Goal: Task Accomplishment & Management: Manage account settings

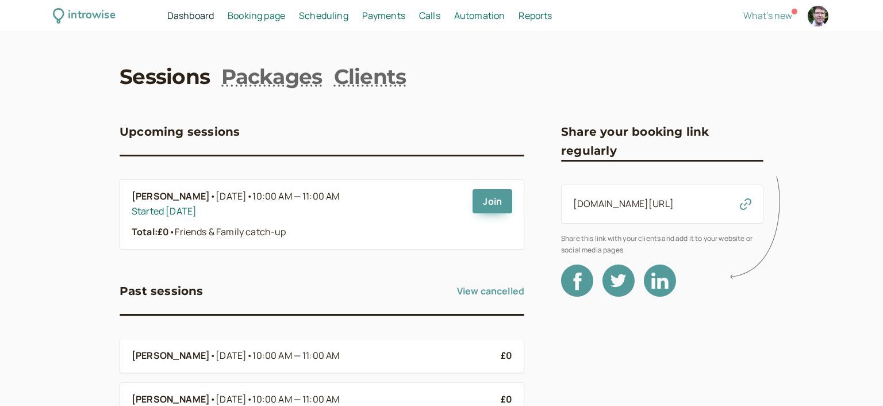
click at [250, 17] on span "Booking page" at bounding box center [257, 15] width 58 height 13
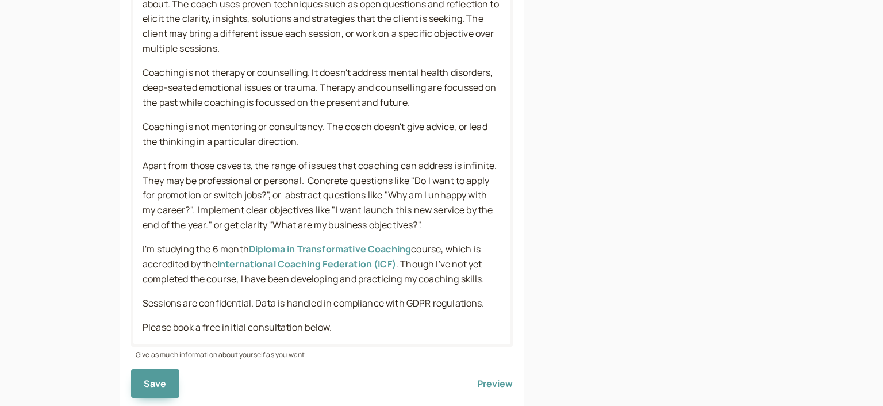
scroll to position [533, 0]
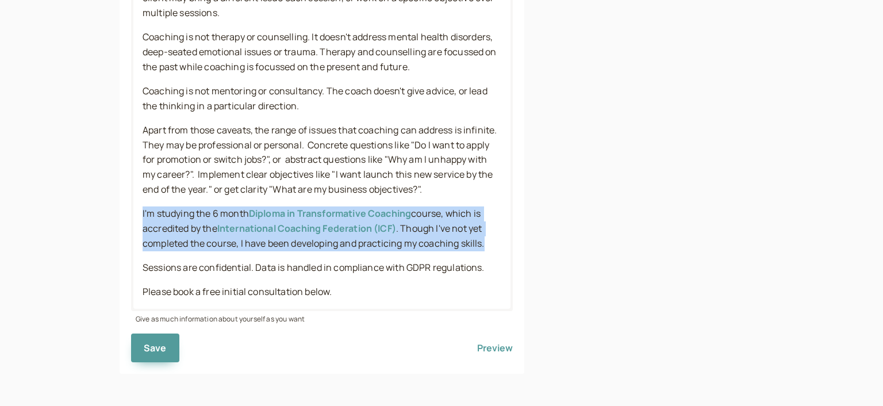
drag, startPoint x: 491, startPoint y: 245, endPoint x: 103, endPoint y: 212, distance: 389.1
copy p "I'm studying the 6 month Diploma in Transformative Coaching course, which is ac…"
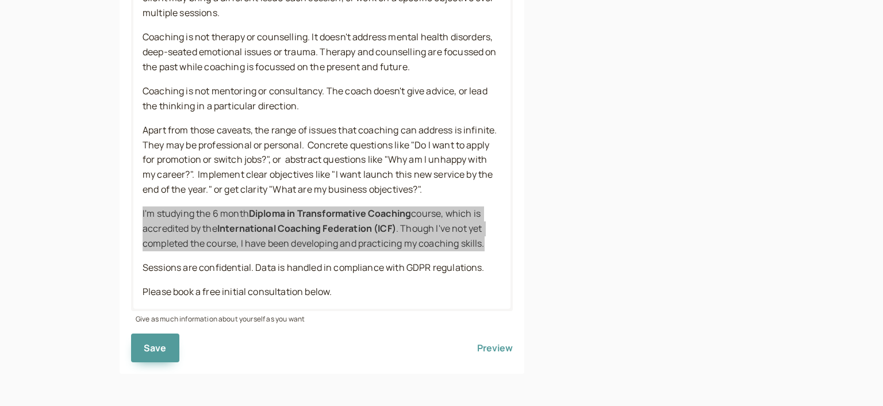
scroll to position [404, 0]
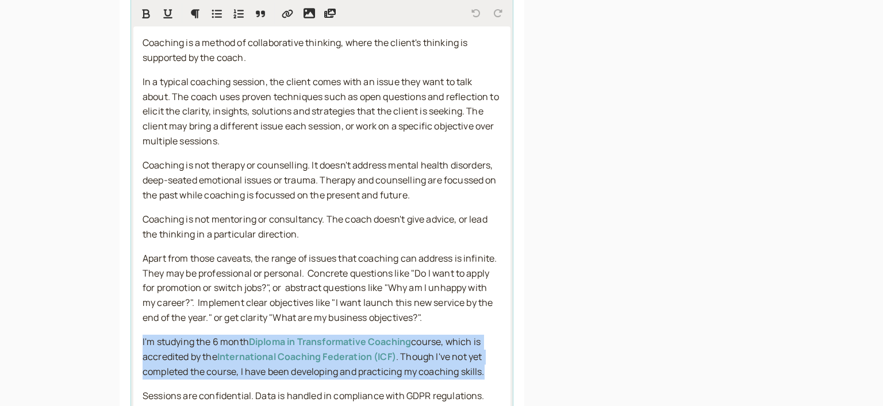
click at [340, 374] on span ". Though I've not yet completed the course, I have been developing and practici…" at bounding box center [314, 364] width 342 height 28
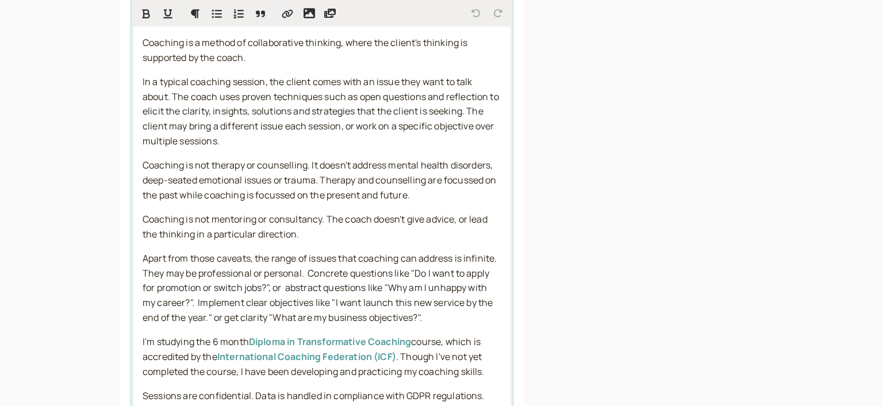
scroll to position [466, 0]
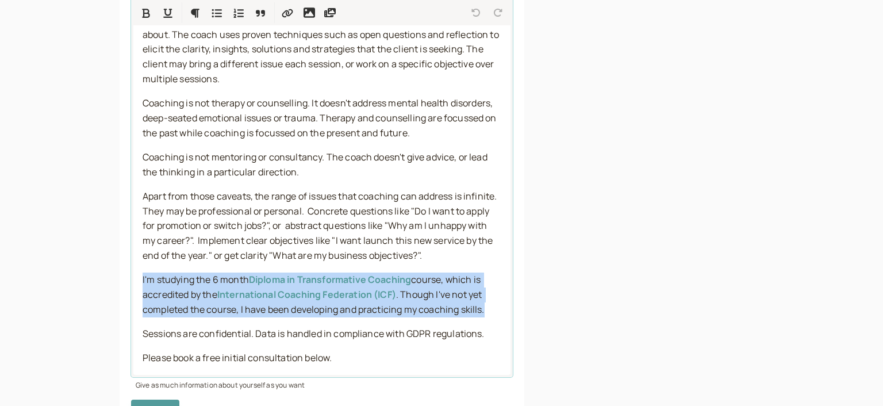
drag, startPoint x: 489, startPoint y: 313, endPoint x: 120, endPoint y: 282, distance: 371.1
click at [120, 282] on div "Personalize the cover image to make your page stand out Get discounted coaching…" at bounding box center [322, 76] width 405 height 727
copy p "I'm studying the 6 month Diploma in Transformative Coaching course, which is ac…"
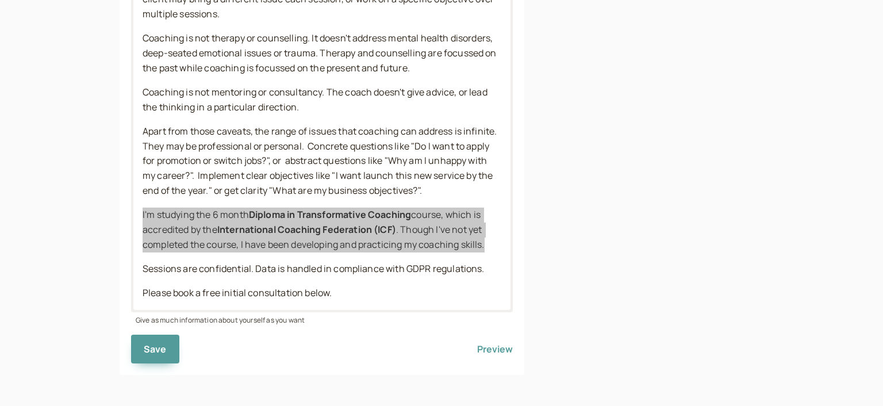
scroll to position [533, 0]
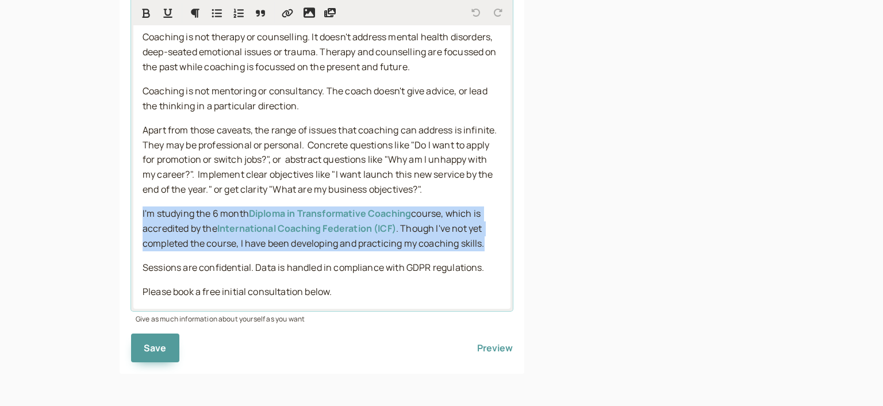
click at [461, 240] on span ". Though I've not yet completed the course, I have been developing and practici…" at bounding box center [314, 236] width 342 height 28
drag, startPoint x: 491, startPoint y: 244, endPoint x: 97, endPoint y: 209, distance: 395.0
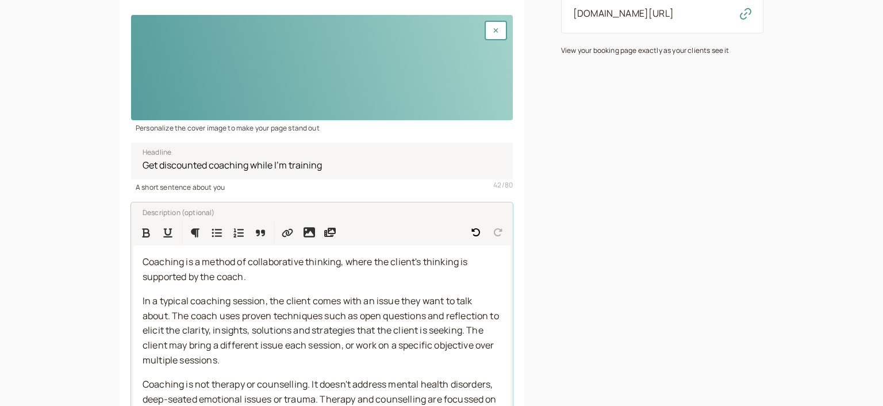
scroll to position [186, 0]
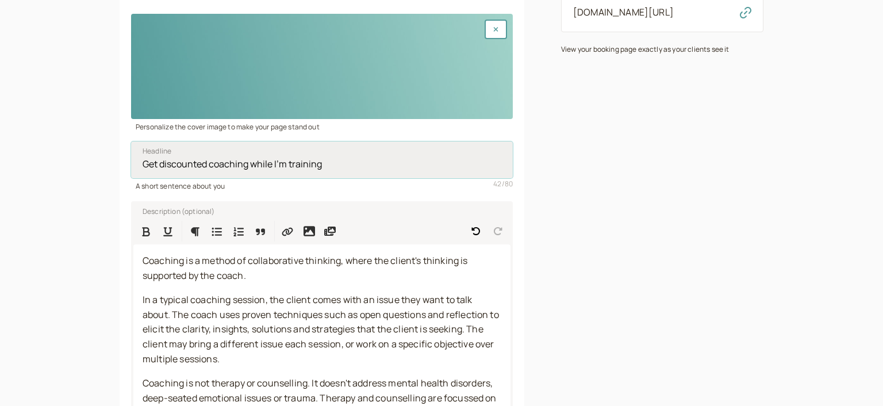
drag, startPoint x: 215, startPoint y: 164, endPoint x: 105, endPoint y: 164, distance: 109.9
click at [131, 164] on input "Get discounted coaching while I'm training" at bounding box center [322, 159] width 382 height 37
drag, startPoint x: 208, startPoint y: 164, endPoint x: 307, endPoint y: 163, distance: 98.9
click at [307, 163] on input "Book coaching while I'm training" at bounding box center [322, 159] width 382 height 37
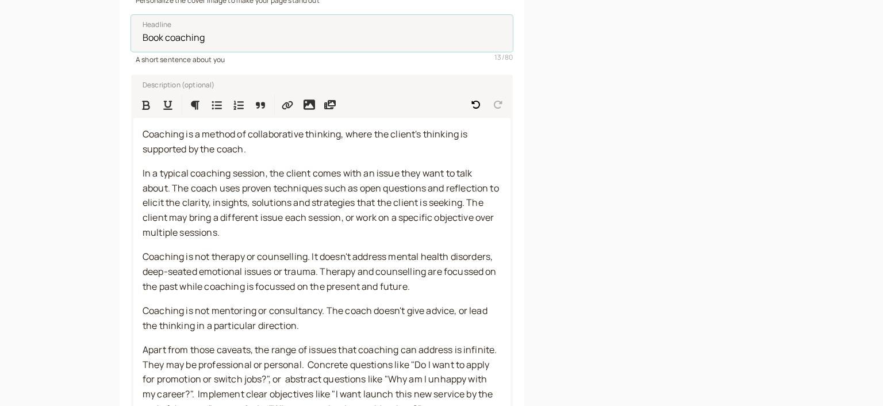
scroll to position [231, 0]
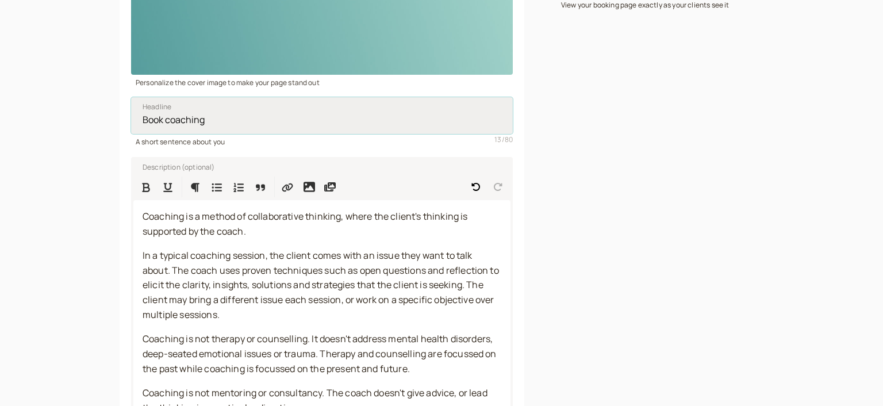
drag, startPoint x: 170, startPoint y: 121, endPoint x: 126, endPoint y: 121, distance: 44.3
click at [131, 121] on input "Book coaching" at bounding box center [322, 115] width 382 height 37
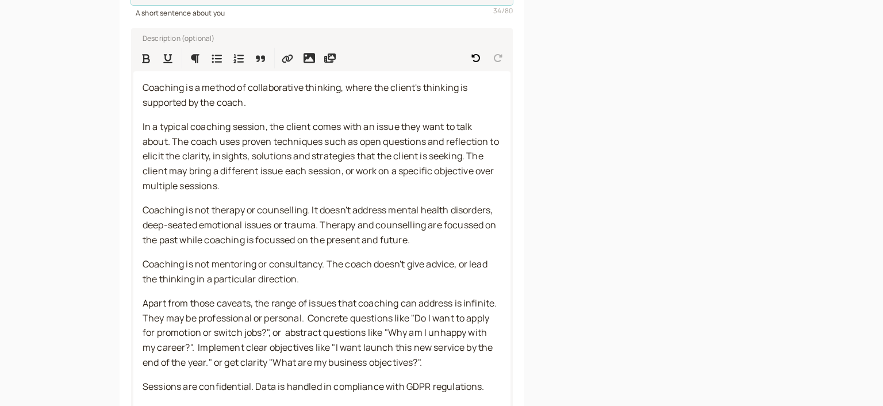
scroll to position [479, 0]
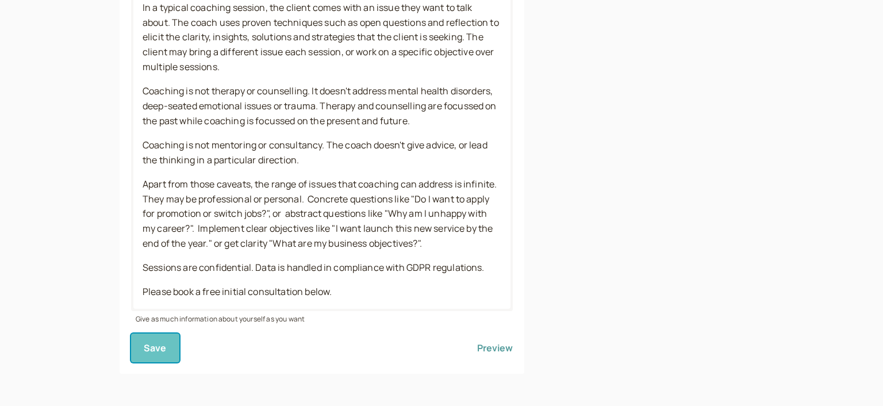
click at [153, 345] on span "Save" at bounding box center [155, 348] width 23 height 13
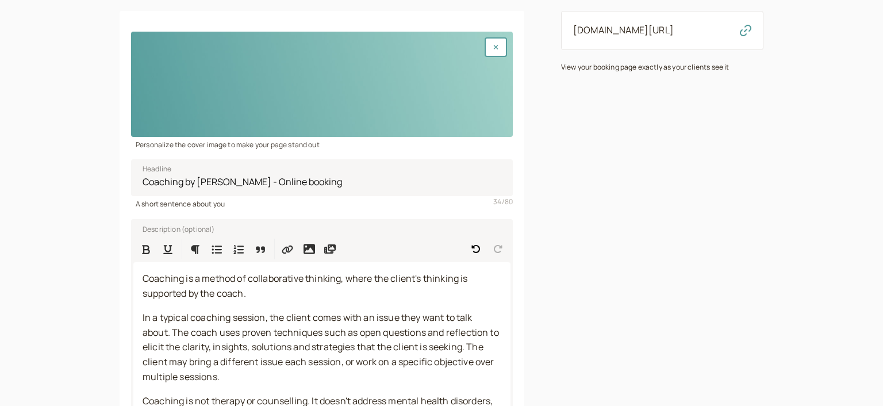
scroll to position [0, 0]
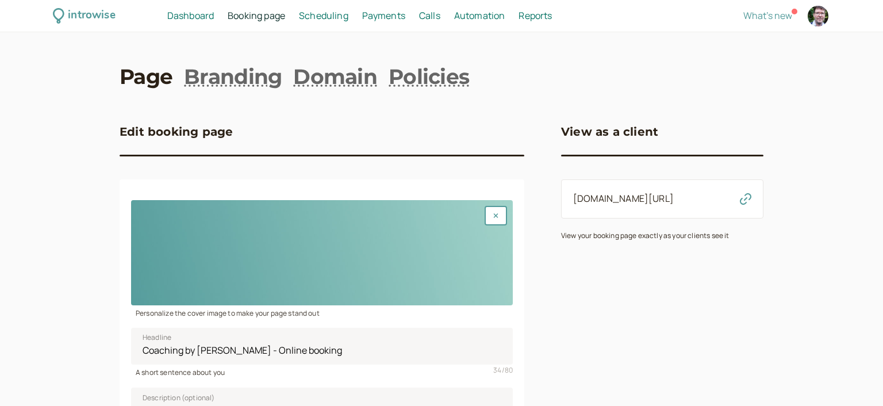
drag, startPoint x: 669, startPoint y: 201, endPoint x: 567, endPoint y: 202, distance: 101.8
click at [567, 202] on div "introwise.com/jules" at bounding box center [662, 198] width 202 height 39
click at [220, 351] on input "Coaching by Jules - Online booking" at bounding box center [322, 346] width 382 height 37
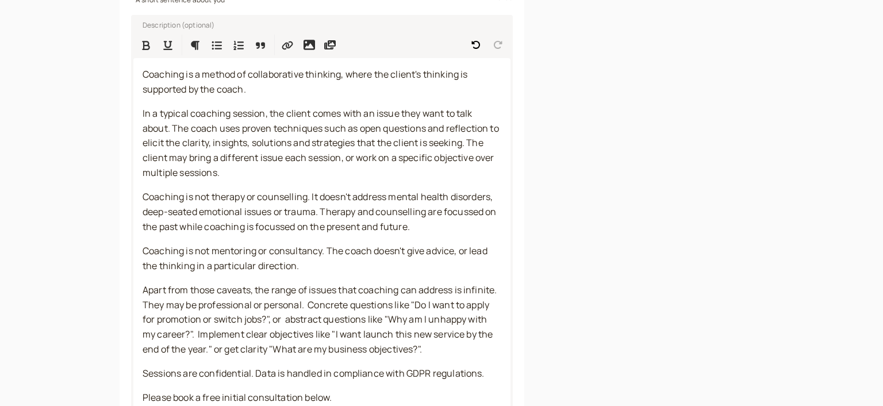
scroll to position [479, 0]
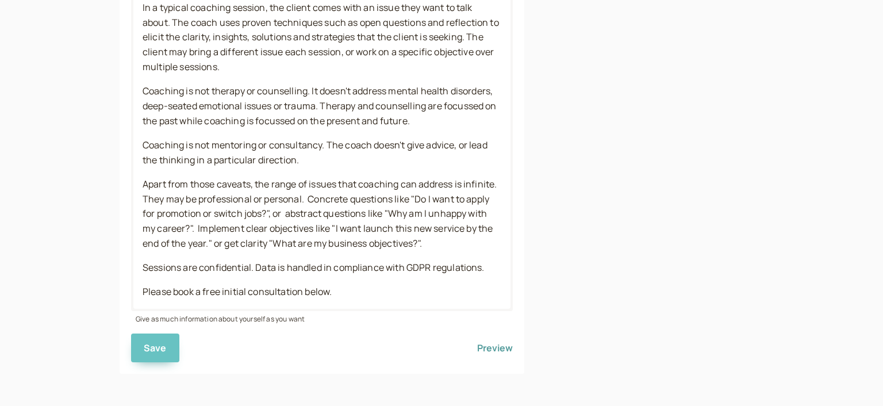
type input "Coaching by Jules Price - Online booking"
click at [145, 347] on span "Save" at bounding box center [155, 348] width 23 height 13
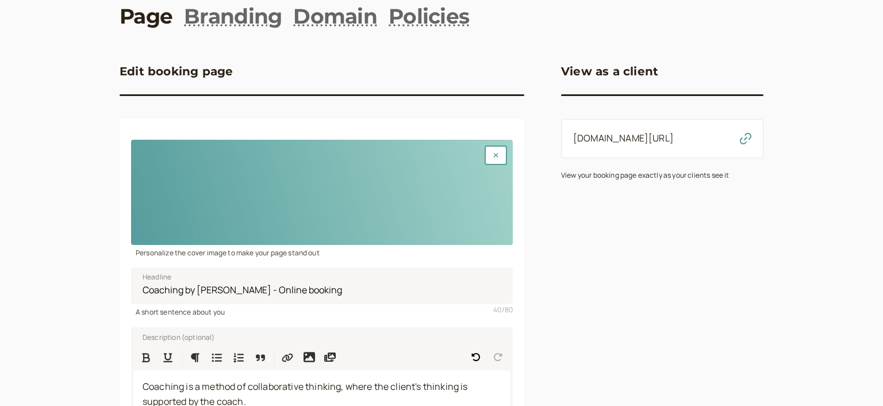
scroll to position [0, 0]
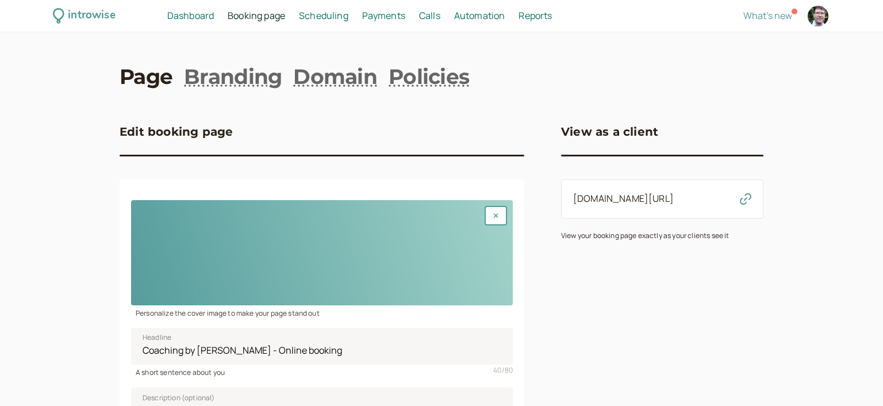
drag, startPoint x: 670, startPoint y: 201, endPoint x: 562, endPoint y: 202, distance: 108.1
click at [562, 202] on div "introwise.com/jules" at bounding box center [662, 198] width 202 height 39
copy link "introwise.com/jules"
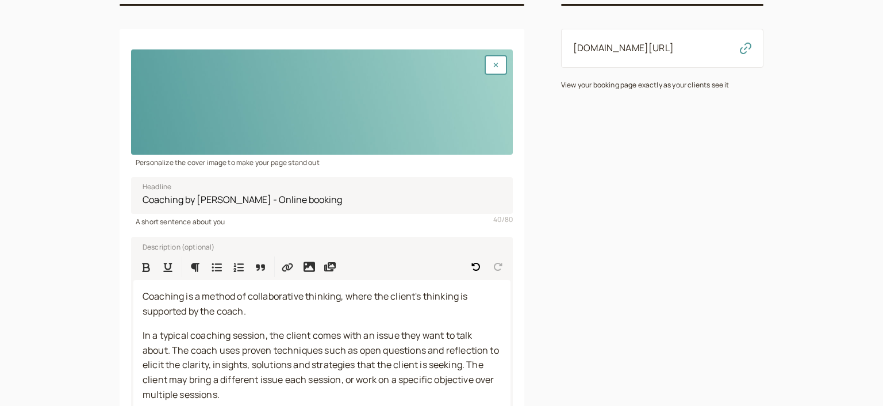
scroll to position [186, 0]
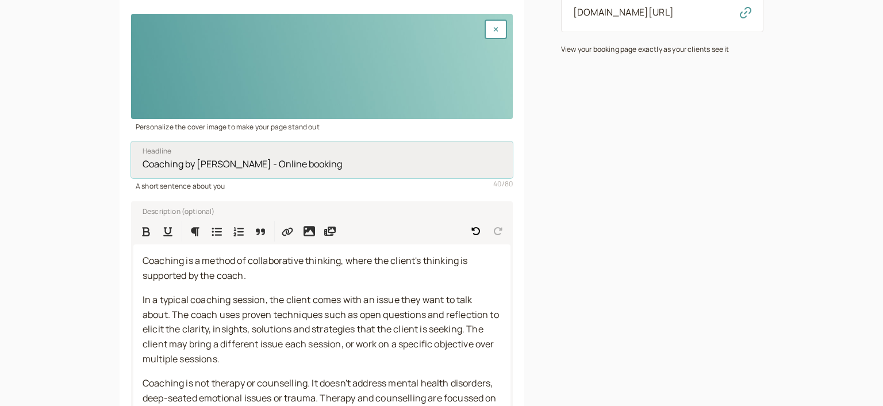
click at [250, 164] on input "Coaching by Jules Price - Online booking" at bounding box center [322, 159] width 382 height 37
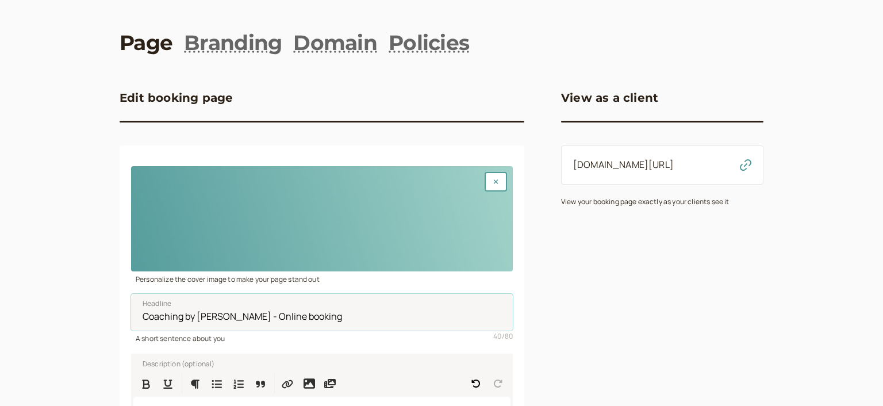
scroll to position [0, 0]
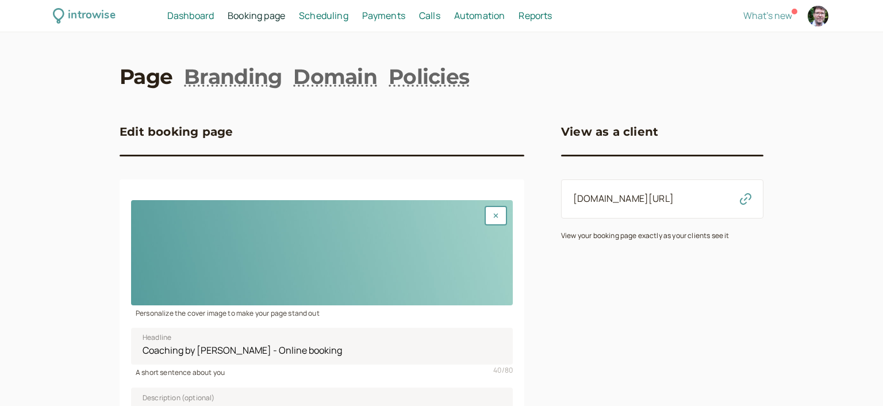
click at [183, 16] on span "Dashboard" at bounding box center [190, 15] width 47 height 13
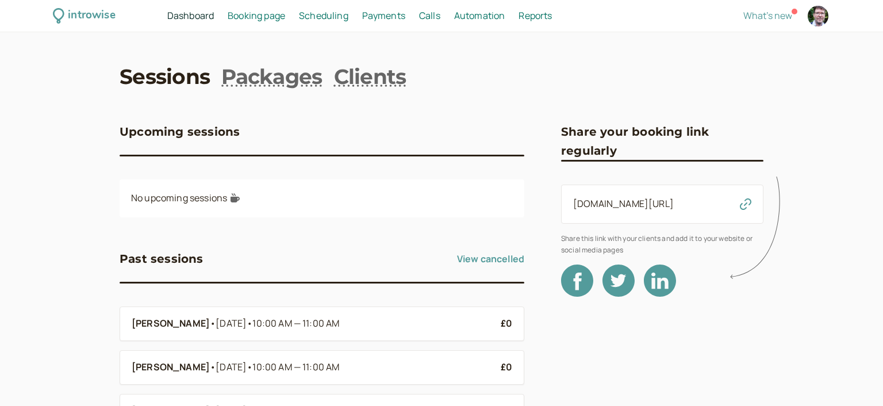
click at [270, 21] on span "Booking page" at bounding box center [257, 15] width 58 height 13
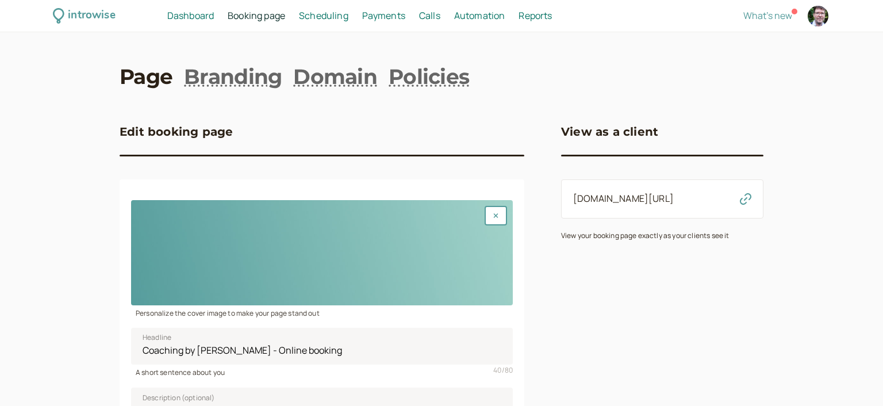
click at [187, 132] on h3 "Edit booking page" at bounding box center [176, 132] width 113 height 18
click at [767, 17] on span "What's new" at bounding box center [768, 15] width 49 height 13
click at [188, 18] on span "Dashboard" at bounding box center [190, 15] width 47 height 13
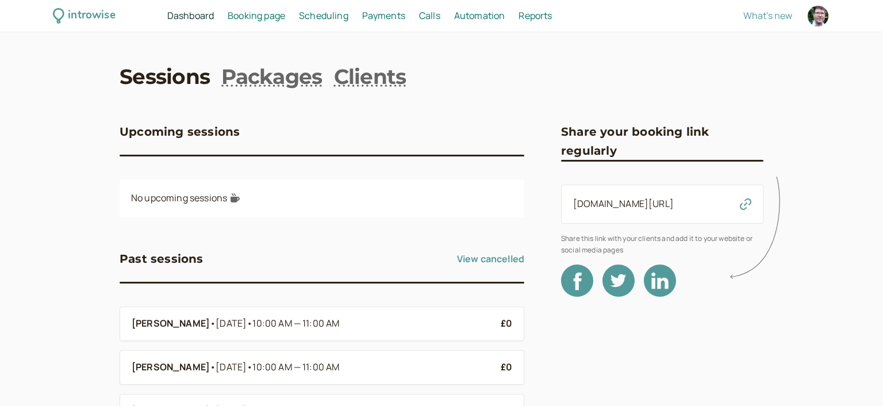
click at [152, 83] on link "Sessions" at bounding box center [165, 76] width 90 height 29
click at [265, 22] on link "Booking page Booking" at bounding box center [257, 16] width 58 height 15
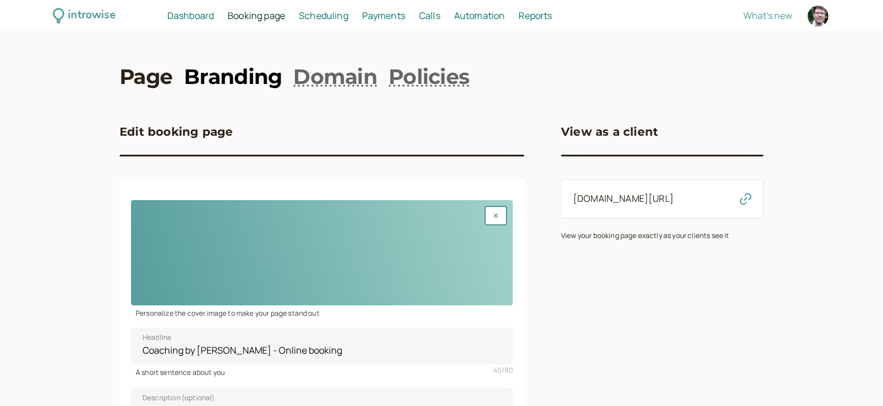
click at [232, 77] on link "Branding" at bounding box center [233, 76] width 98 height 29
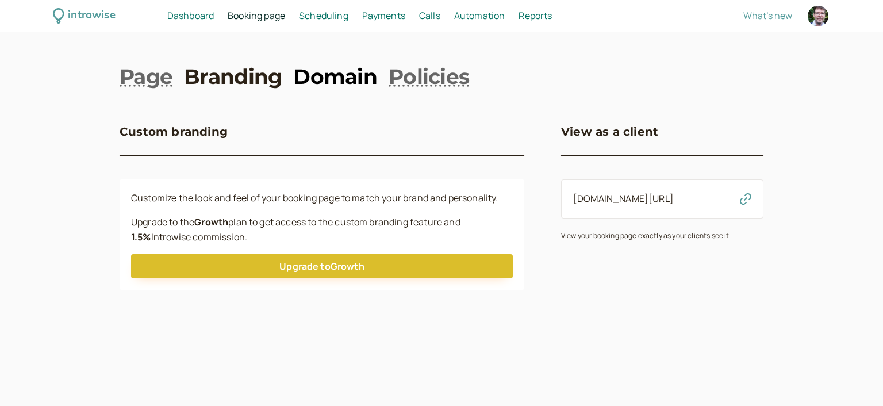
click at [351, 78] on link "Domain" at bounding box center [335, 76] width 84 height 29
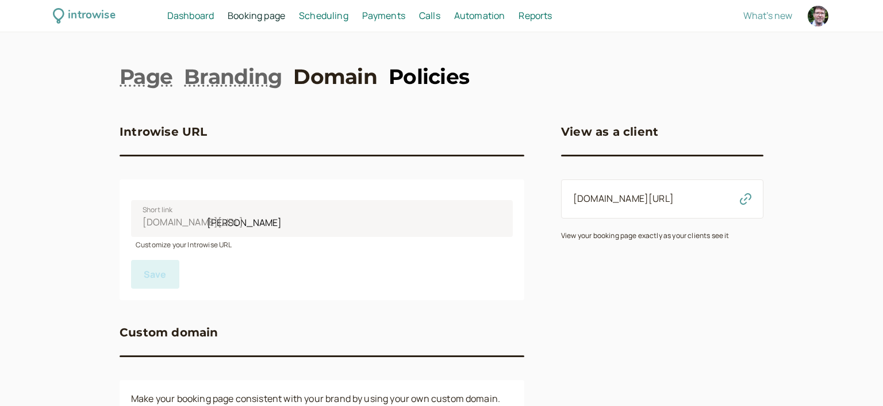
click at [424, 75] on link "Policies" at bounding box center [429, 76] width 81 height 29
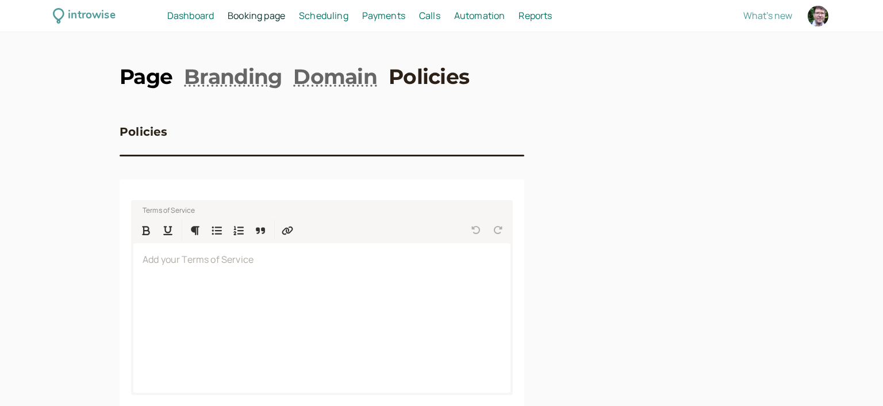
click at [143, 81] on link "Page" at bounding box center [146, 76] width 53 height 29
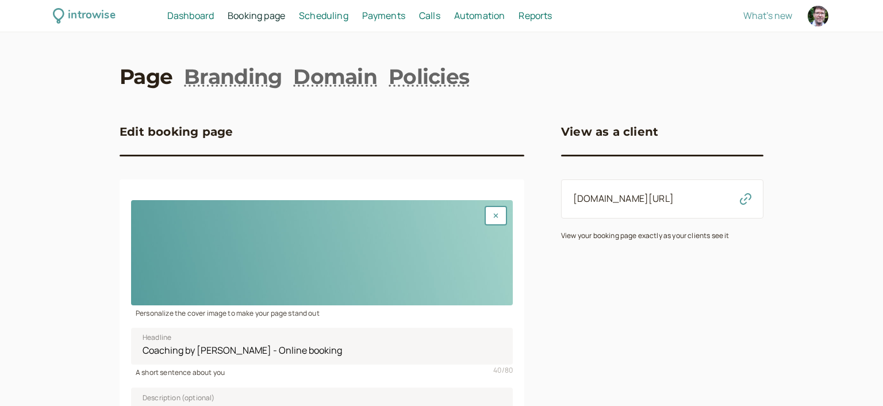
click at [231, 238] on div at bounding box center [322, 252] width 382 height 105
click at [243, 81] on link "Branding" at bounding box center [233, 76] width 98 height 29
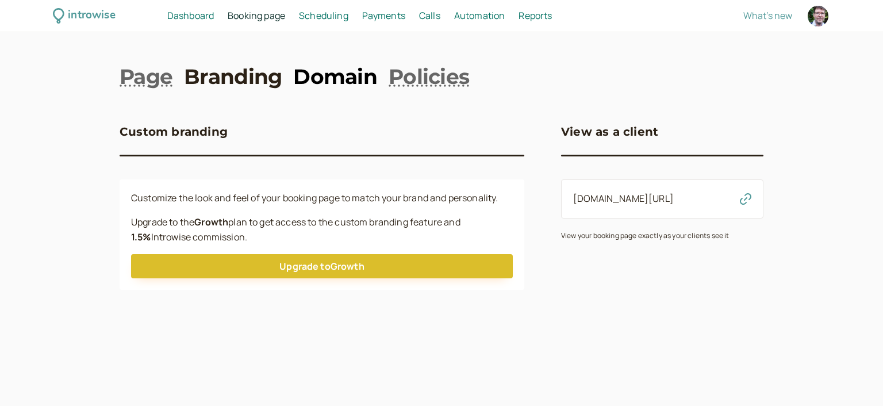
click at [345, 81] on link "Domain" at bounding box center [335, 76] width 84 height 29
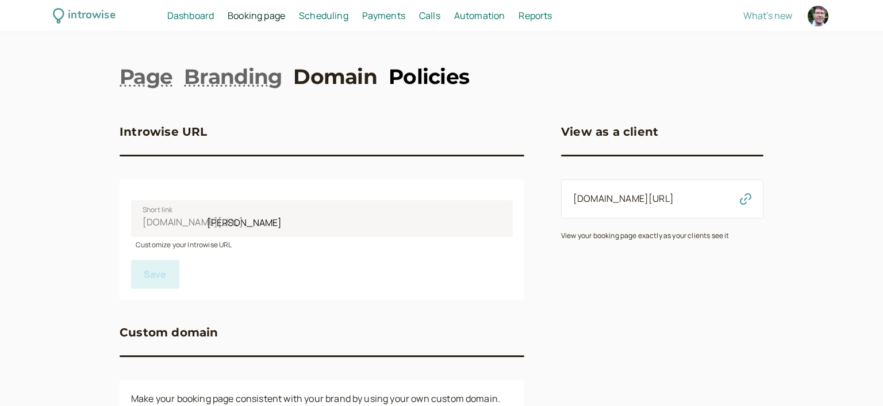
click at [427, 82] on link "Policies" at bounding box center [429, 76] width 81 height 29
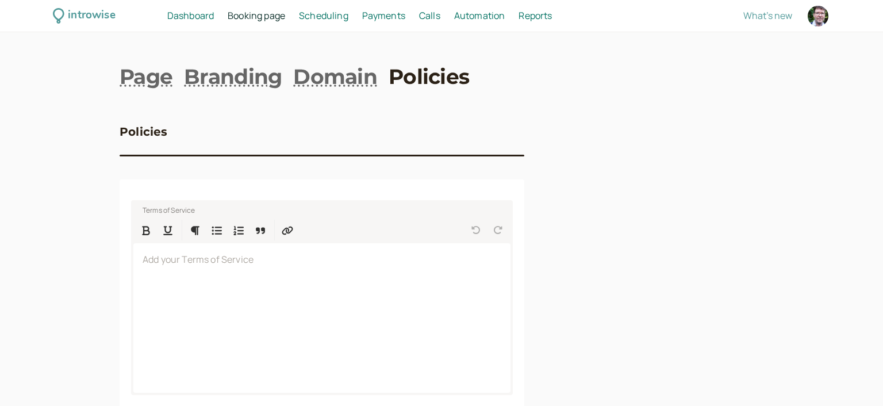
click at [326, 18] on span "Scheduling" at bounding box center [323, 15] width 49 height 13
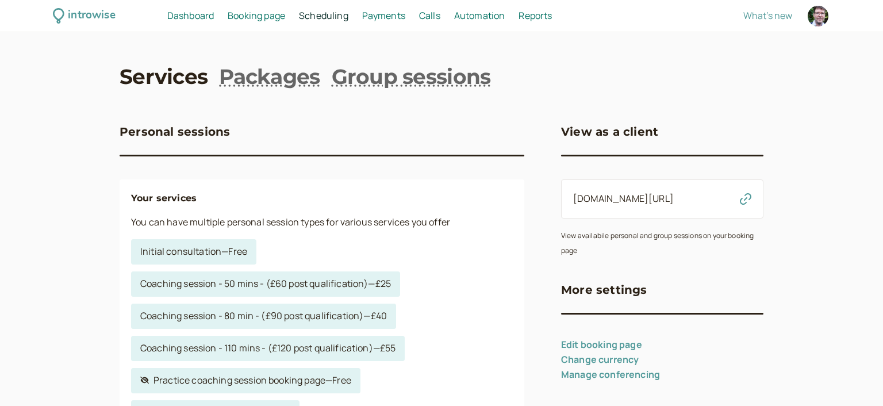
click at [620, 346] on link "Edit booking page" at bounding box center [601, 344] width 81 height 13
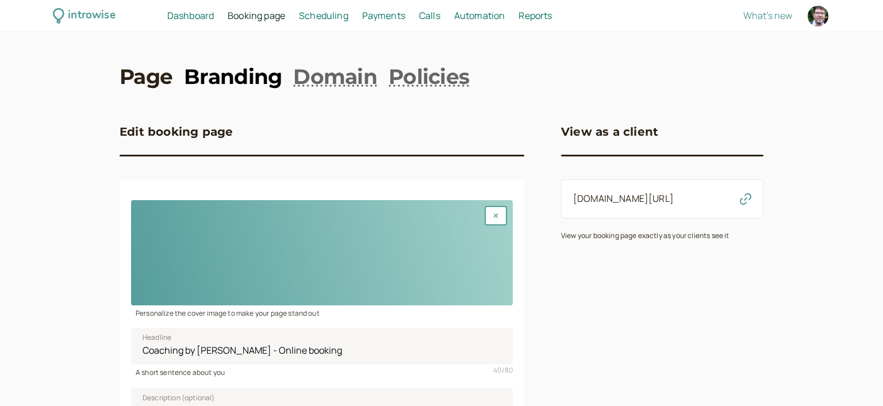
click at [239, 75] on link "Branding" at bounding box center [233, 76] width 98 height 29
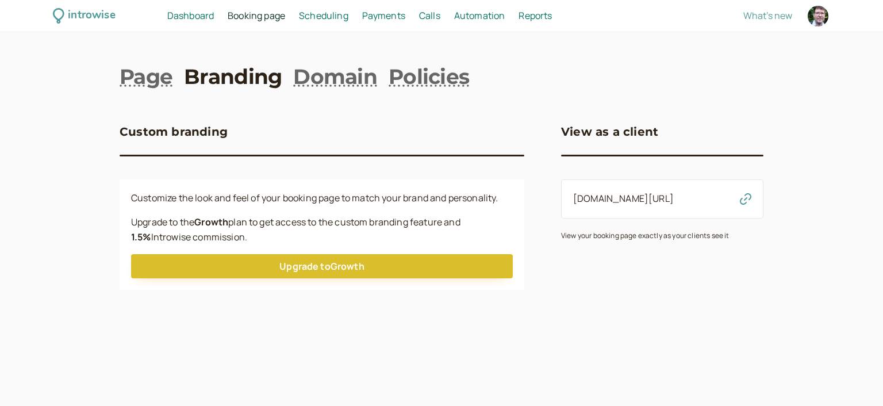
click at [252, 21] on span "Booking page" at bounding box center [257, 15] width 58 height 13
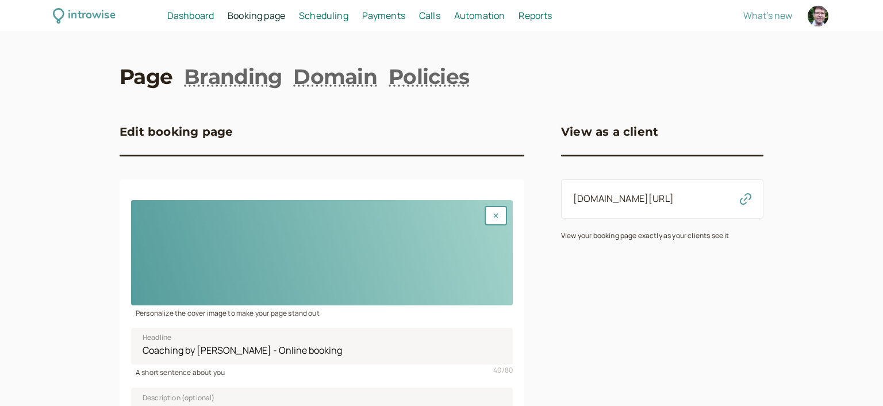
click at [324, 21] on span "Scheduling" at bounding box center [323, 15] width 49 height 13
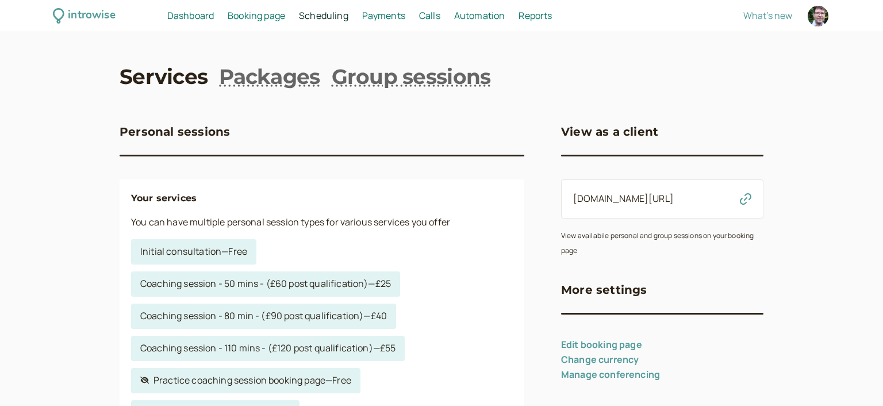
click at [619, 374] on link "Manage conferencing" at bounding box center [610, 374] width 99 height 13
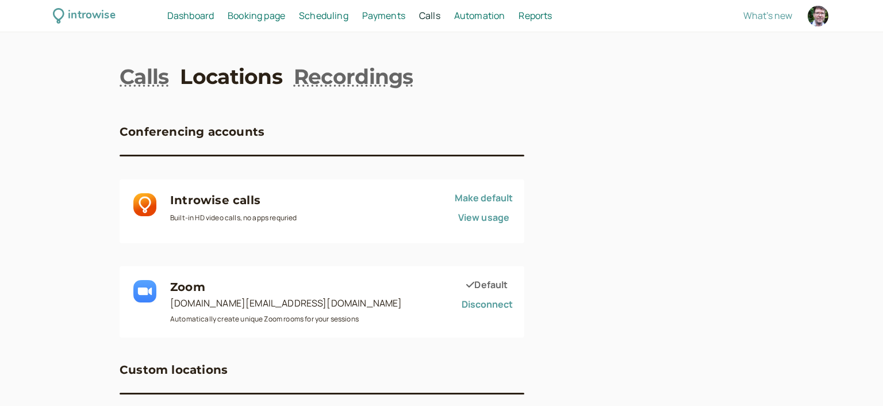
click at [82, 17] on div "introwise" at bounding box center [91, 16] width 47 height 18
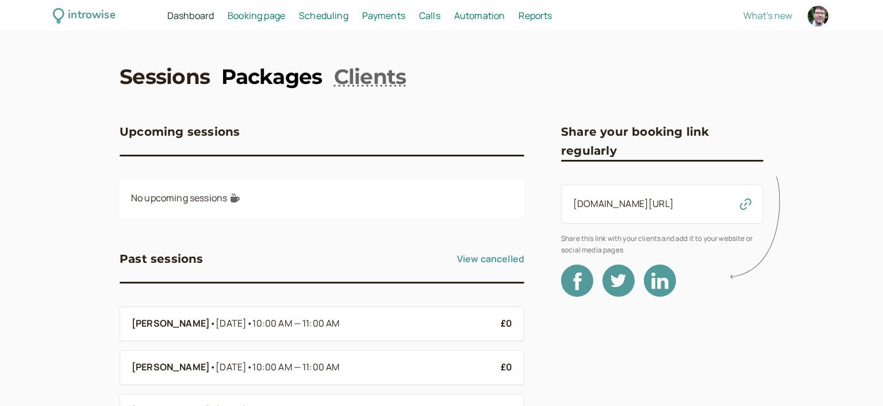
click at [280, 78] on link "Packages" at bounding box center [271, 76] width 101 height 29
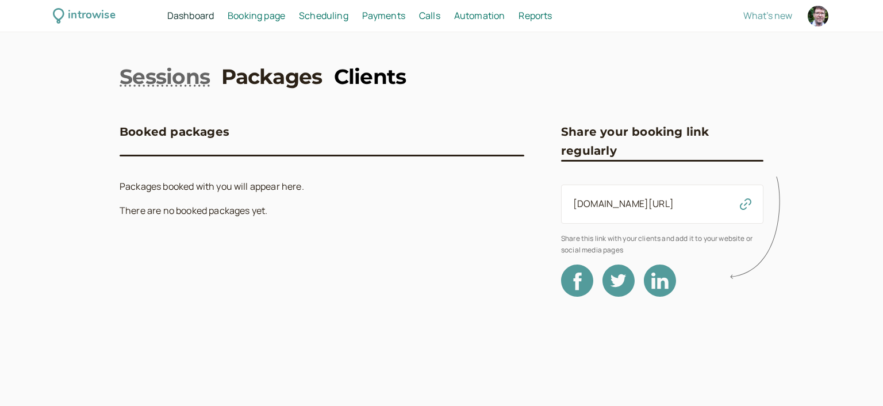
click at [361, 79] on link "Clients" at bounding box center [370, 76] width 72 height 29
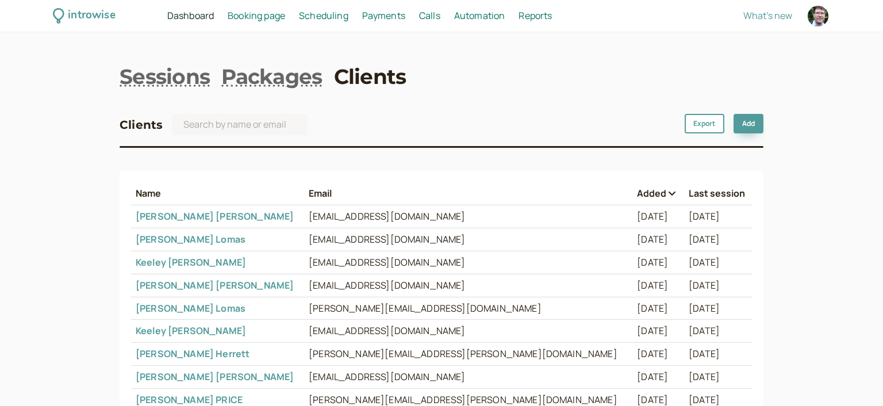
click at [260, 12] on span "Booking page" at bounding box center [257, 15] width 58 height 13
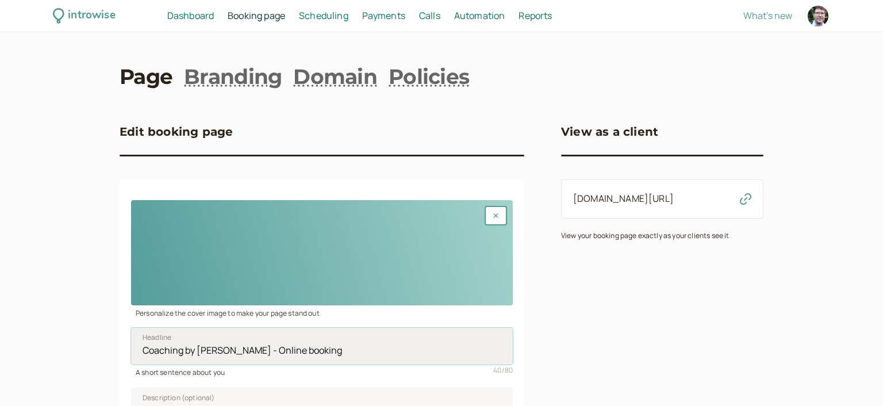
click at [185, 354] on input "Coaching by Jules Price - Online booking" at bounding box center [322, 346] width 382 height 37
click at [183, 354] on input "Coaching by Jules Price - Online booking" at bounding box center [322, 346] width 382 height 37
drag, startPoint x: 186, startPoint y: 354, endPoint x: 251, endPoint y: 352, distance: 65.0
click at [251, 352] on input "Coaching by Jules Price - Online booking" at bounding box center [322, 346] width 382 height 37
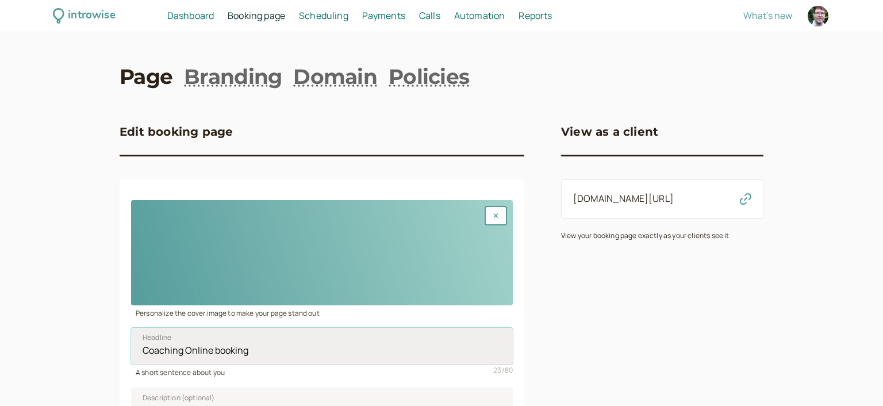
click at [144, 352] on input "Coaching Online booking" at bounding box center [322, 346] width 382 height 37
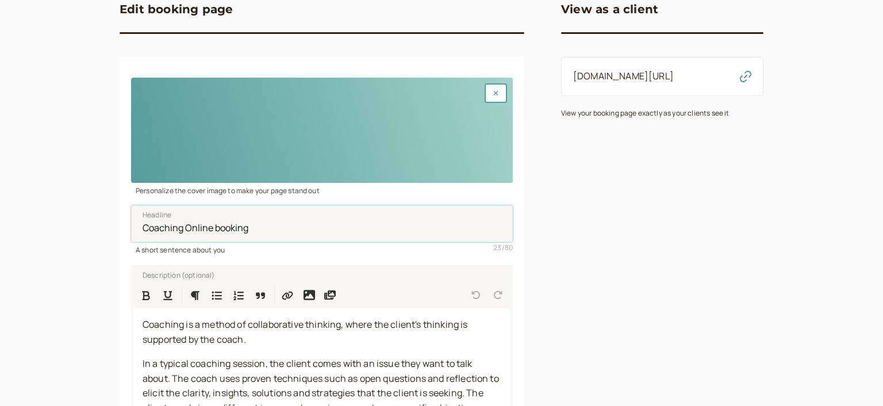
scroll to position [124, 0]
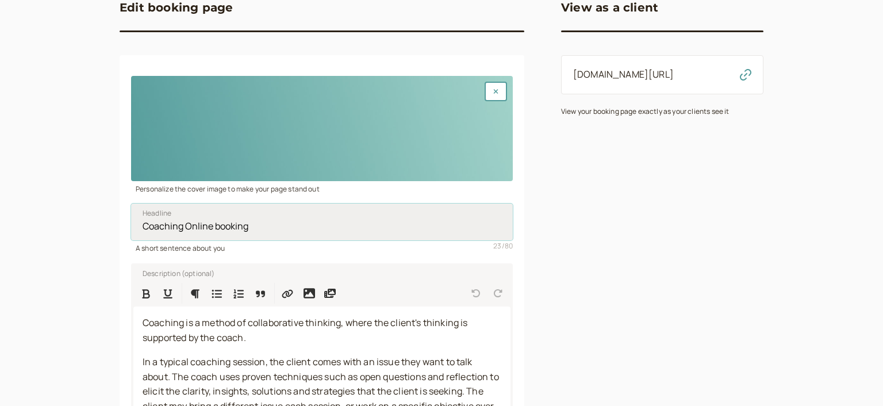
click at [186, 228] on input "Coaching Online booking" at bounding box center [322, 222] width 382 height 37
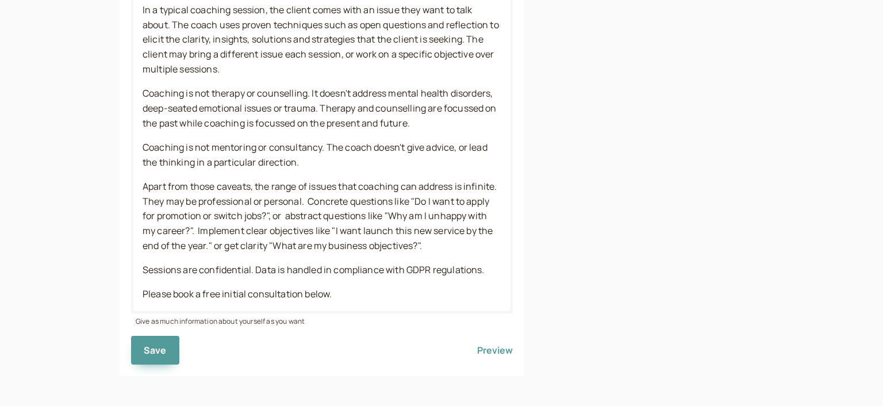
scroll to position [479, 0]
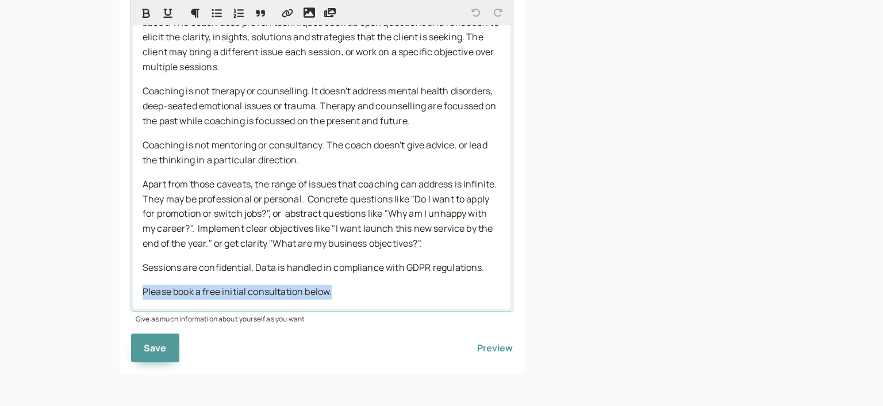
drag, startPoint x: 332, startPoint y: 294, endPoint x: 144, endPoint y: 294, distance: 187.5
click at [144, 294] on span "Please book a free initial consultation below." at bounding box center [237, 291] width 189 height 13
copy span "Please book a free initial consultation below."
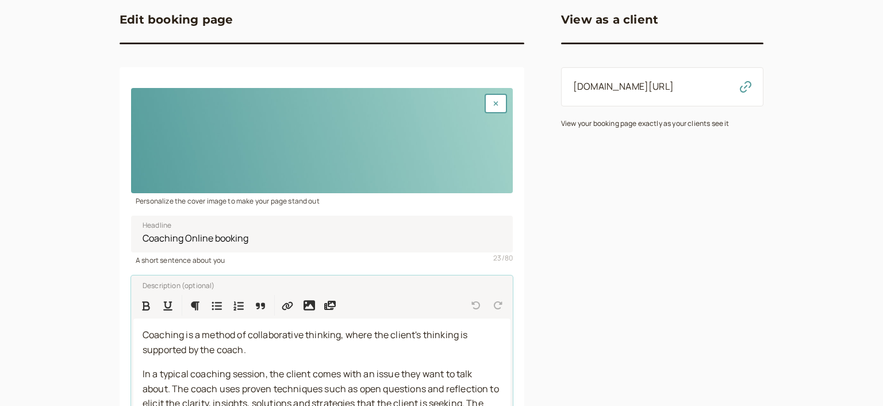
scroll to position [124, 0]
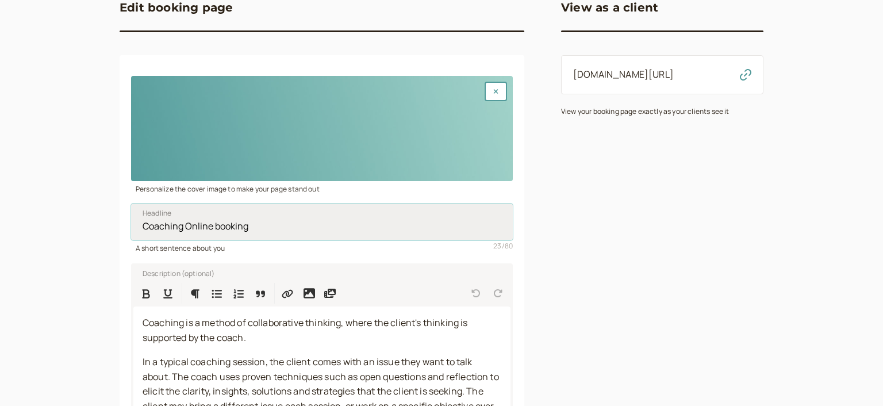
drag, startPoint x: 276, startPoint y: 222, endPoint x: 98, endPoint y: 223, distance: 177.7
click at [131, 223] on input "Coaching Online booking" at bounding box center [322, 222] width 382 height 37
paste input "Please book a free initial consultation below."
click at [141, 227] on input "Please book a free initial consultation below." at bounding box center [322, 222] width 382 height 37
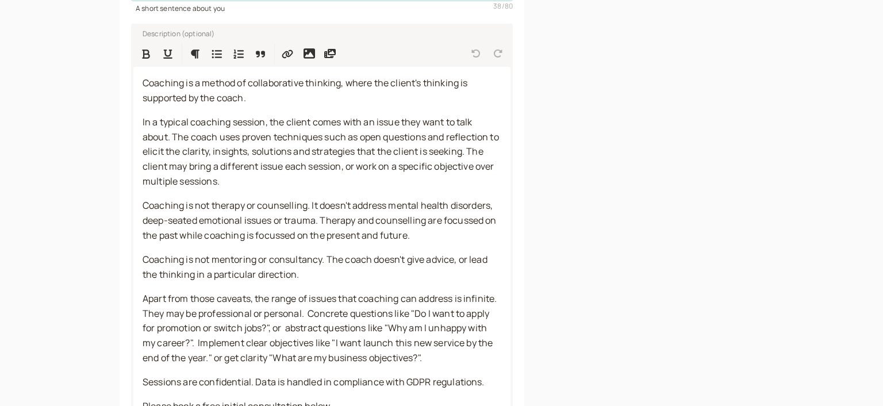
scroll to position [479, 0]
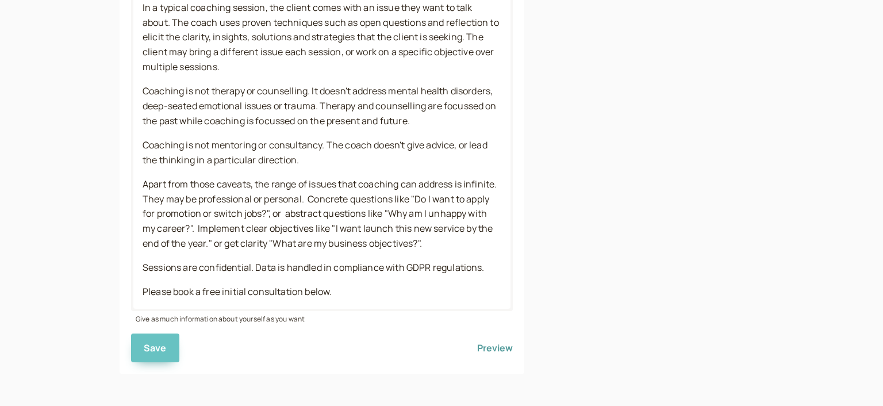
type input "Book a free initial consultation below"
click at [156, 345] on span "Save" at bounding box center [155, 348] width 23 height 13
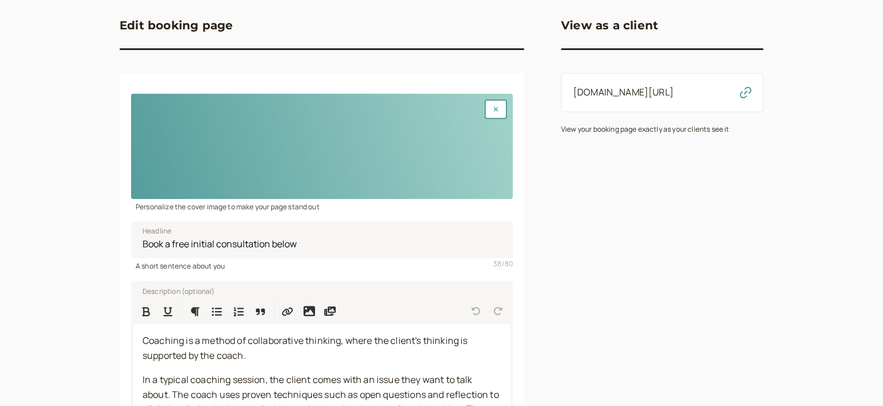
scroll to position [0, 0]
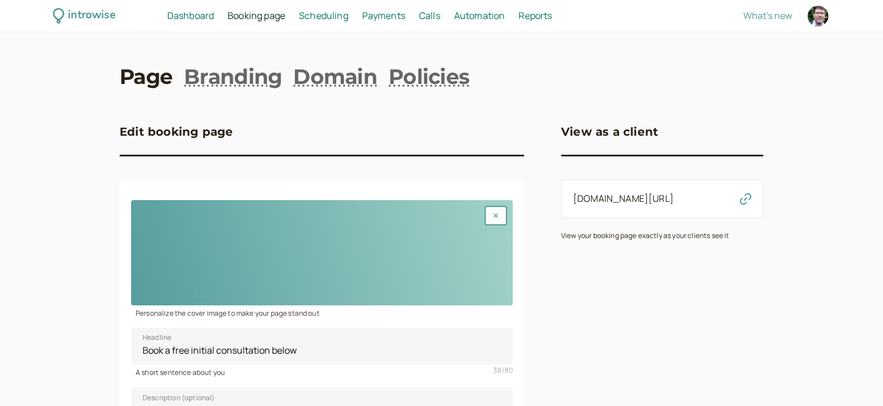
click at [817, 13] on div at bounding box center [818, 16] width 21 height 21
select select "Europe/London"
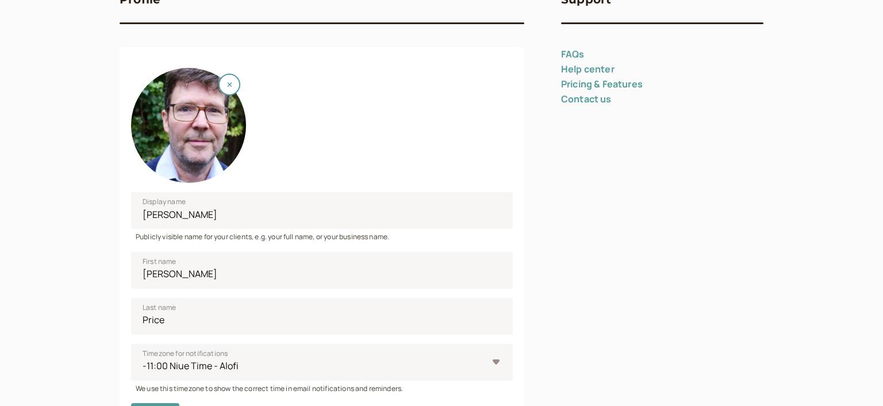
scroll to position [186, 0]
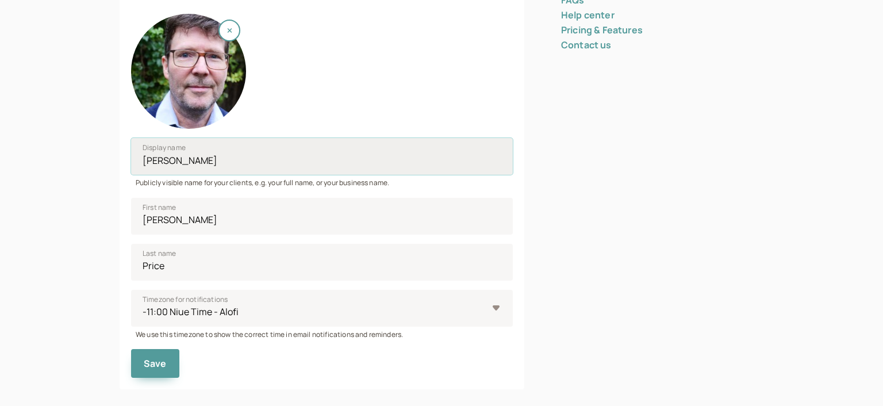
click at [282, 163] on input "Jules Price" at bounding box center [322, 156] width 382 height 37
type input "[PERSON_NAME] Coaching"
click at [152, 365] on span "Save" at bounding box center [155, 363] width 23 height 13
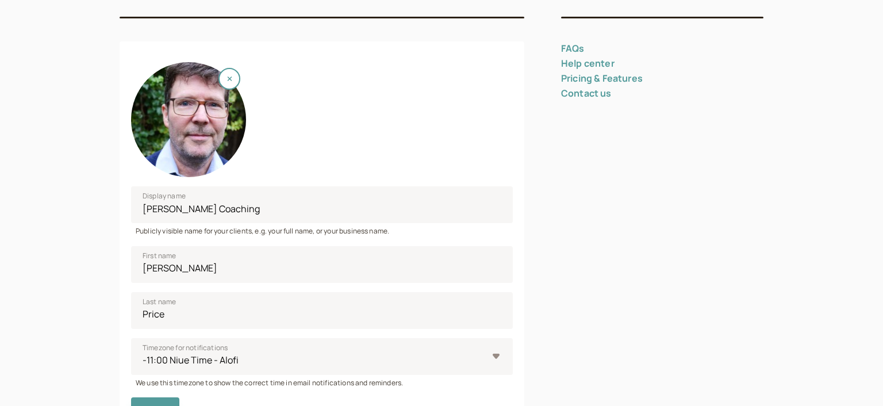
scroll to position [0, 0]
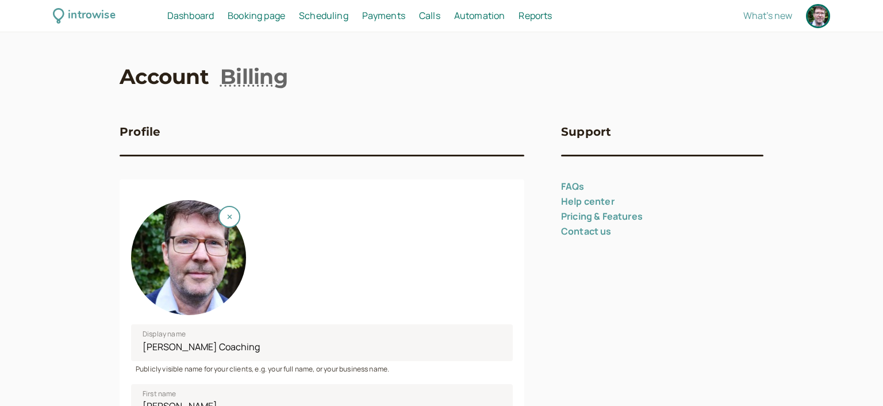
click at [261, 20] on span "Booking page" at bounding box center [257, 15] width 58 height 13
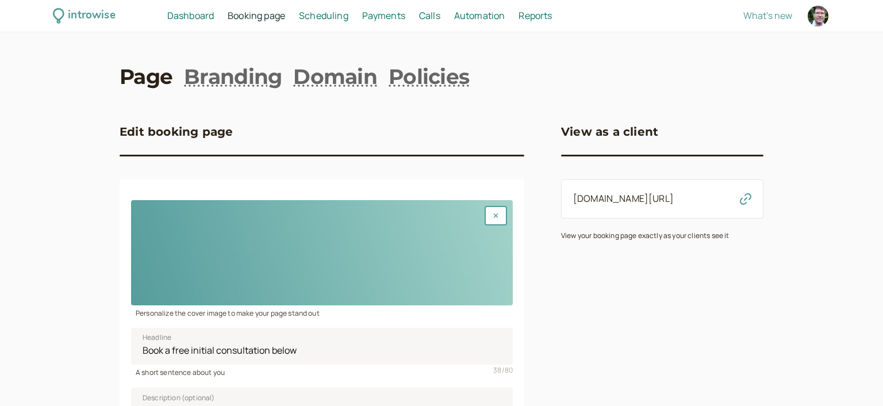
click at [327, 18] on span "Scheduling" at bounding box center [323, 15] width 49 height 13
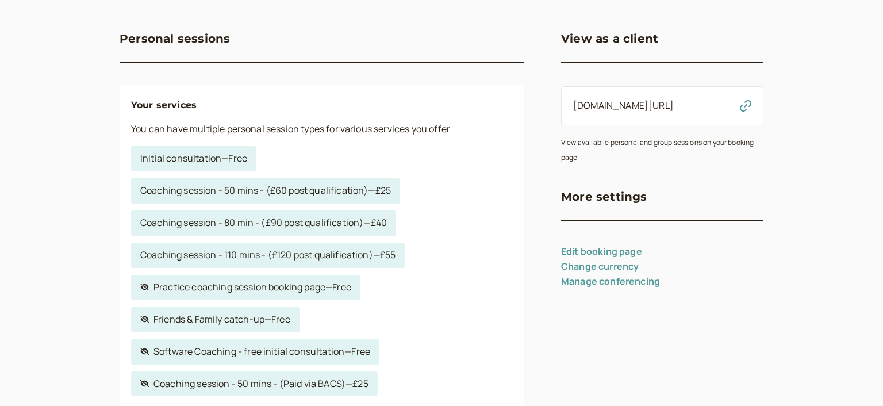
scroll to position [124, 0]
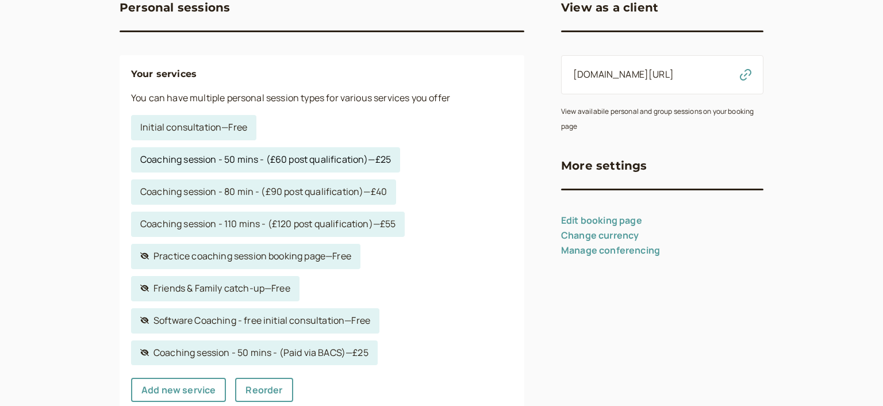
click at [289, 161] on link "Coaching session - 50 mins - (£60 post qualification) — £25" at bounding box center [265, 159] width 269 height 25
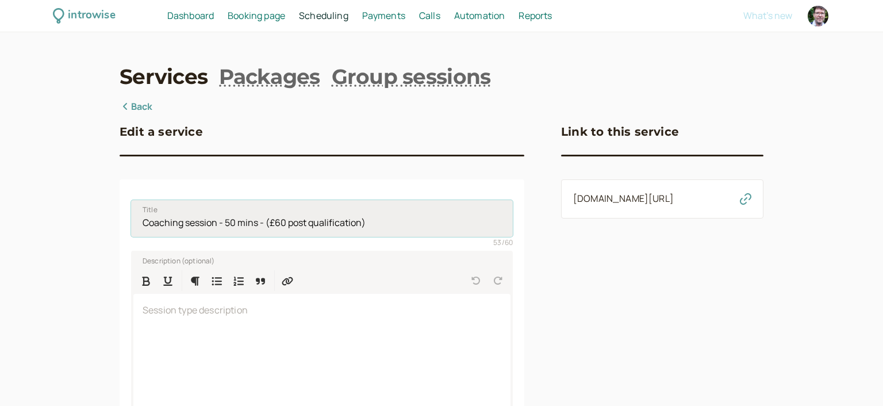
drag, startPoint x: 262, startPoint y: 224, endPoint x: 438, endPoint y: 223, distance: 176.0
click at [438, 223] on input "Coaching session - 50 mins - (£60 post qualification)" at bounding box center [322, 218] width 382 height 37
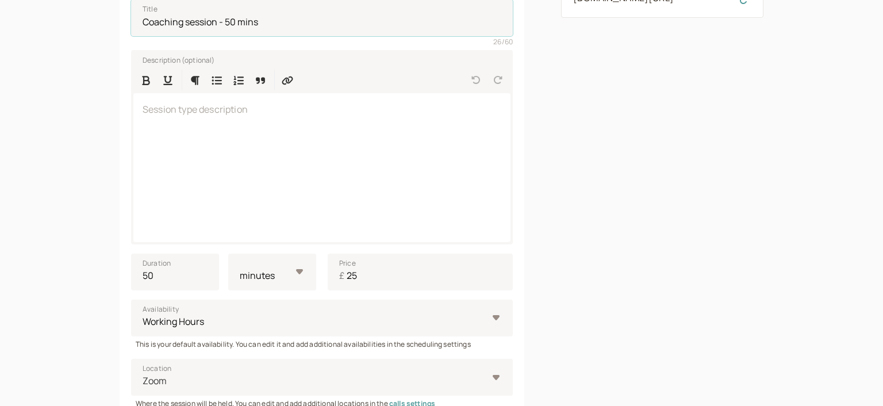
scroll to position [248, 0]
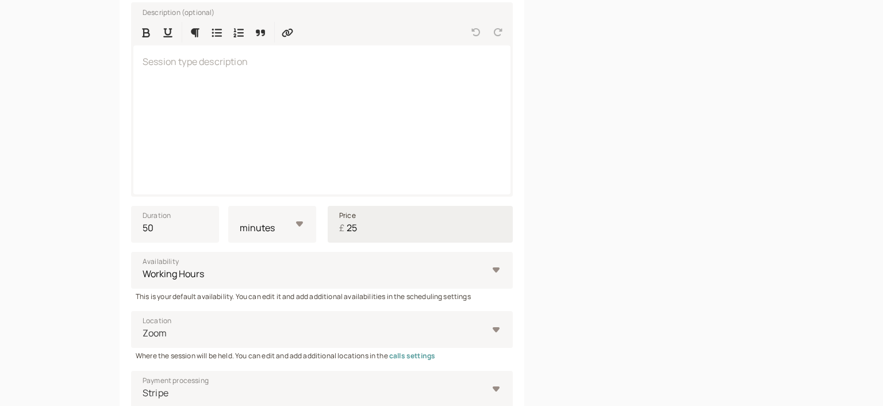
type input "Coaching session - 50 mins"
drag, startPoint x: 347, startPoint y: 229, endPoint x: 391, endPoint y: 230, distance: 43.7
click at [391, 230] on input "25" at bounding box center [420, 224] width 185 height 37
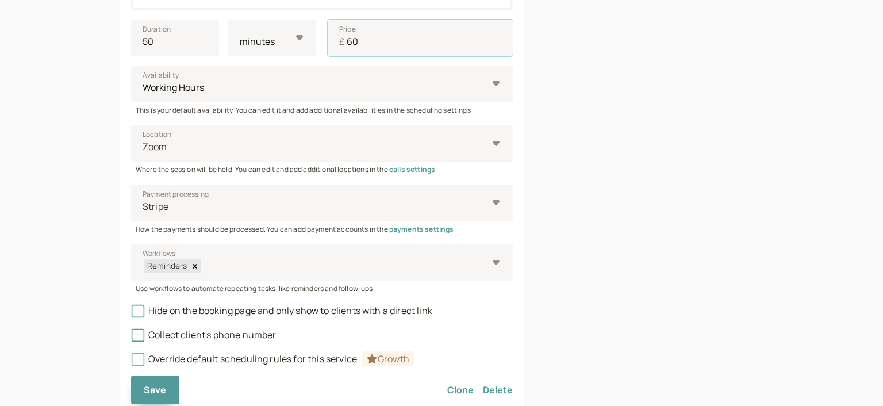
scroll to position [477, 0]
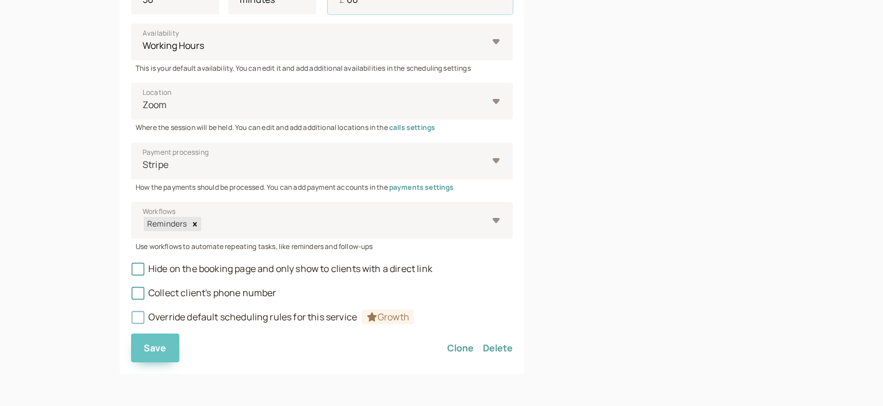
type input "60"
click at [156, 348] on span "Save" at bounding box center [155, 348] width 23 height 13
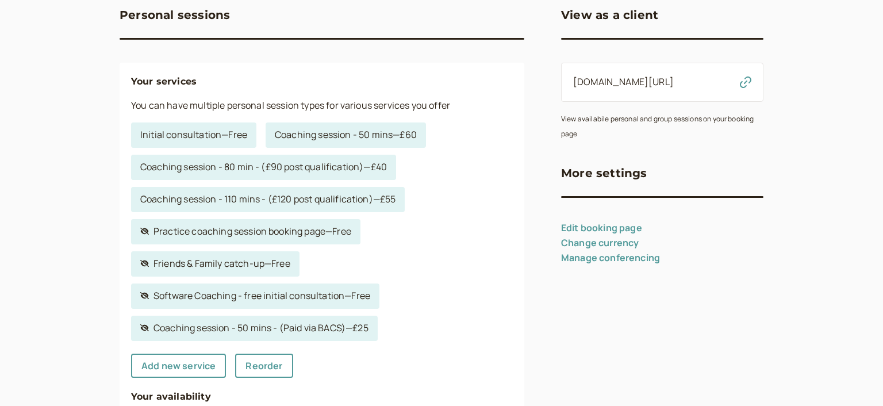
scroll to position [124, 0]
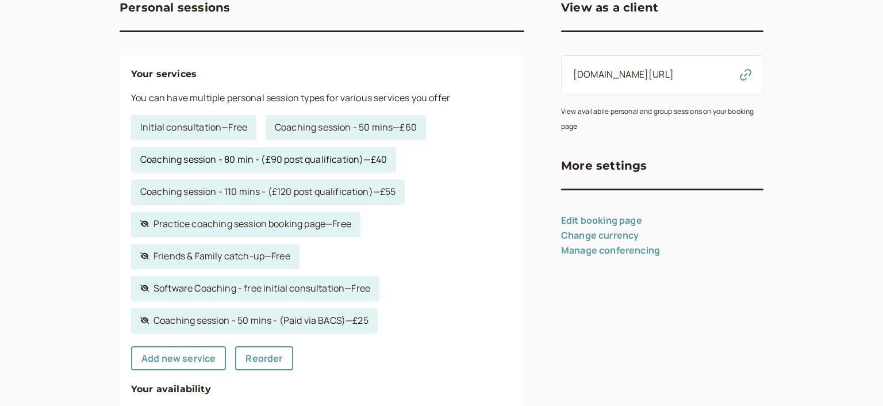
click at [229, 159] on link "Coaching session - 80 min - (£90 post qualification) — £40" at bounding box center [263, 159] width 265 height 25
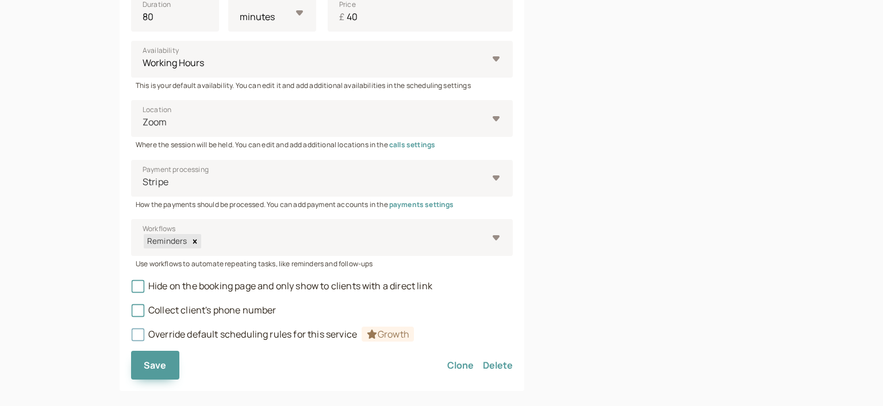
scroll to position [477, 0]
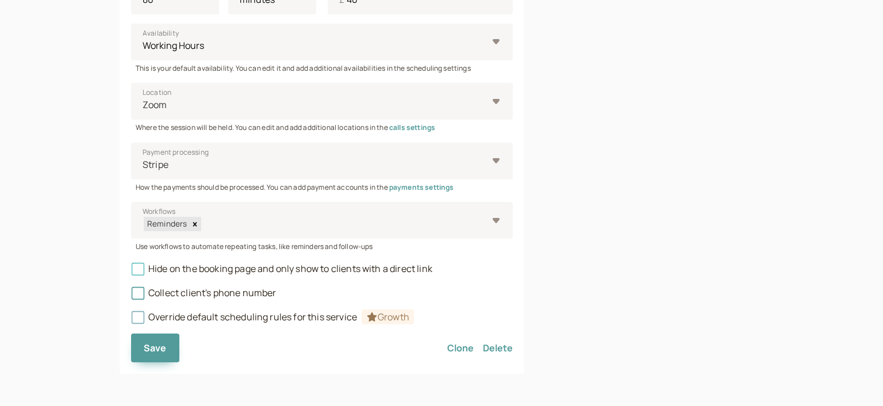
click at [139, 267] on icon at bounding box center [138, 268] width 13 height 13
click at [131, 272] on input "Hide on the booking page and only show to clients with a direct link" at bounding box center [131, 272] width 0 height 0
click at [156, 349] on span "Save" at bounding box center [155, 348] width 23 height 13
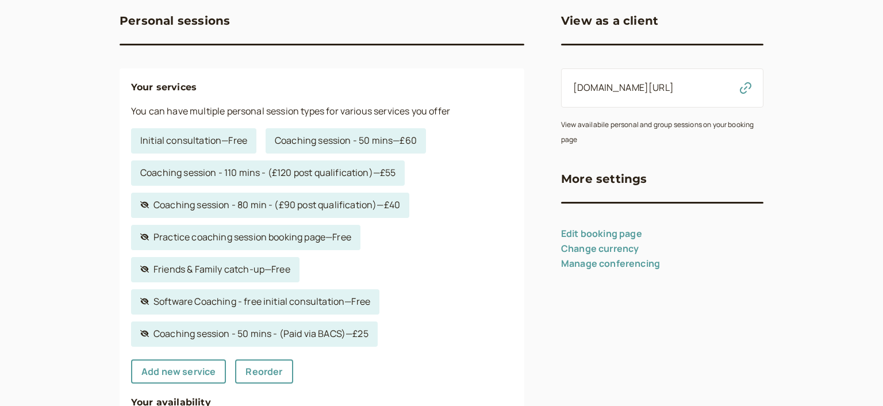
scroll to position [124, 0]
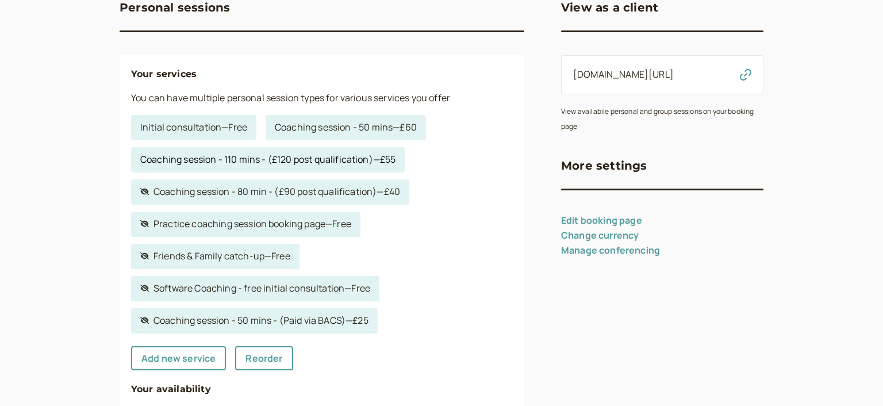
click at [243, 161] on link "Coaching session - 110 mins - (£120 post qualification) — £55" at bounding box center [268, 159] width 274 height 25
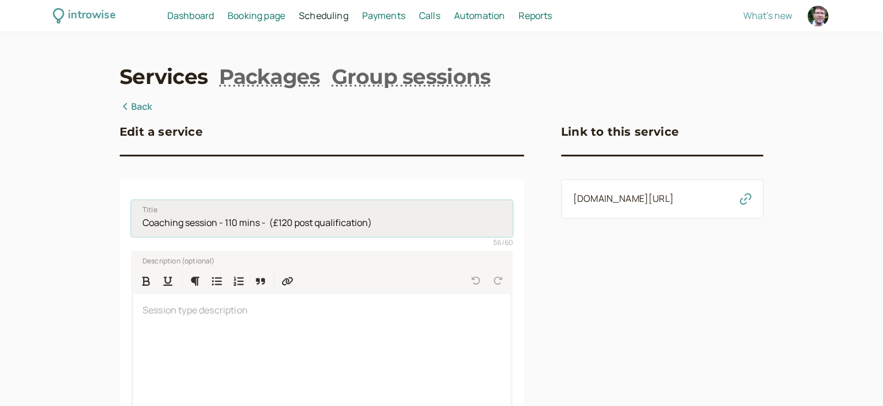
drag, startPoint x: 261, startPoint y: 227, endPoint x: 535, endPoint y: 229, distance: 273.8
click at [513, 229] on input "Coaching session - 110 mins - (£120 post qualification)" at bounding box center [322, 218] width 382 height 37
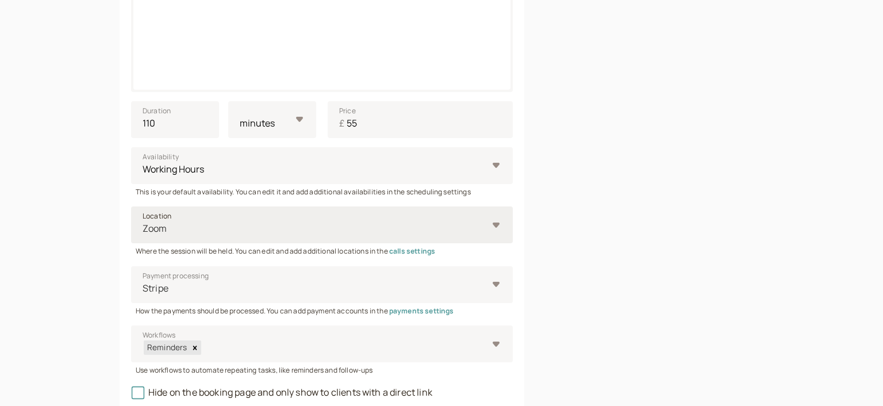
scroll to position [373, 0]
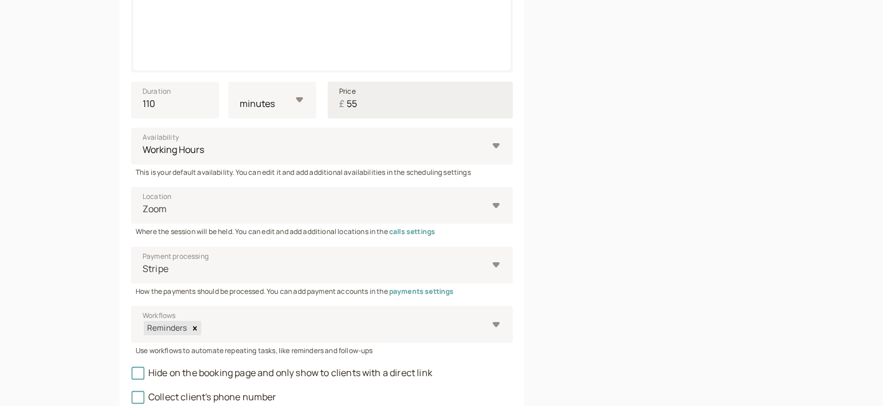
type input "Coaching session - 110 mins"
drag, startPoint x: 346, startPoint y: 105, endPoint x: 415, endPoint y: 105, distance: 68.4
click at [415, 105] on input "55" at bounding box center [420, 100] width 185 height 37
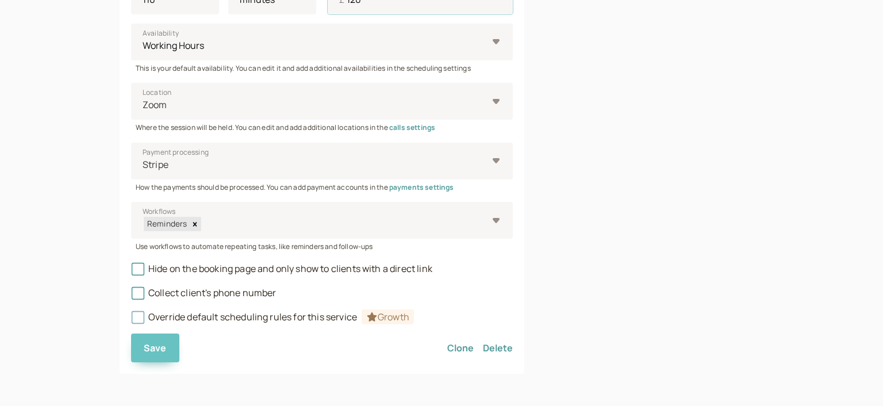
type input "120"
click at [151, 353] on span "Save" at bounding box center [155, 348] width 23 height 13
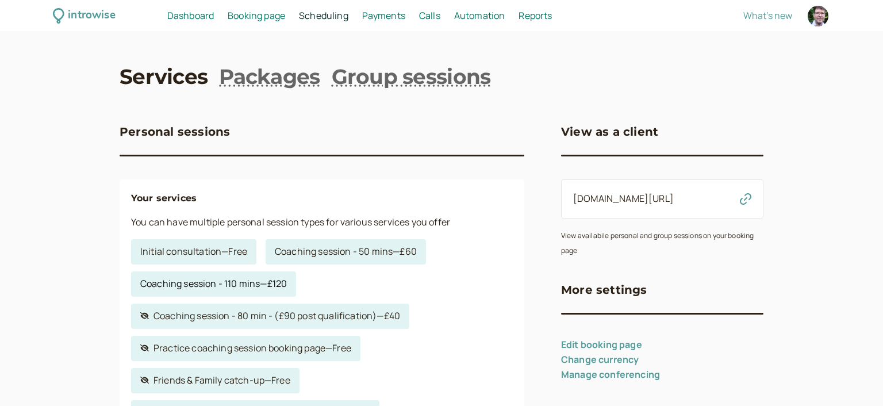
click at [238, 286] on link "Coaching session - 110 mins — £120" at bounding box center [213, 283] width 165 height 25
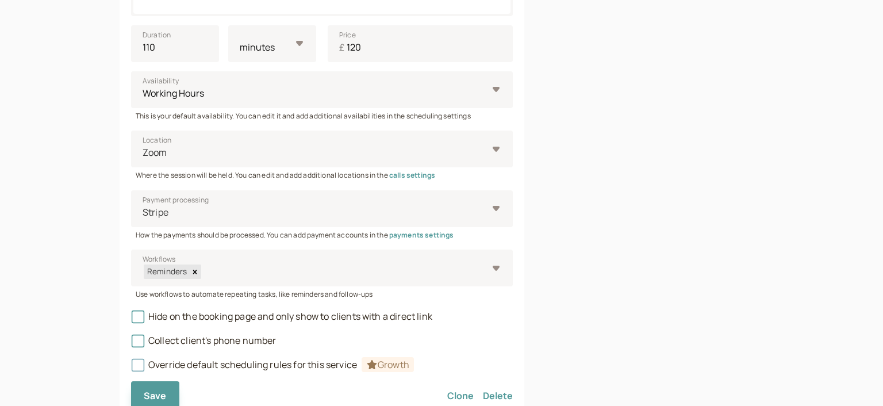
scroll to position [477, 0]
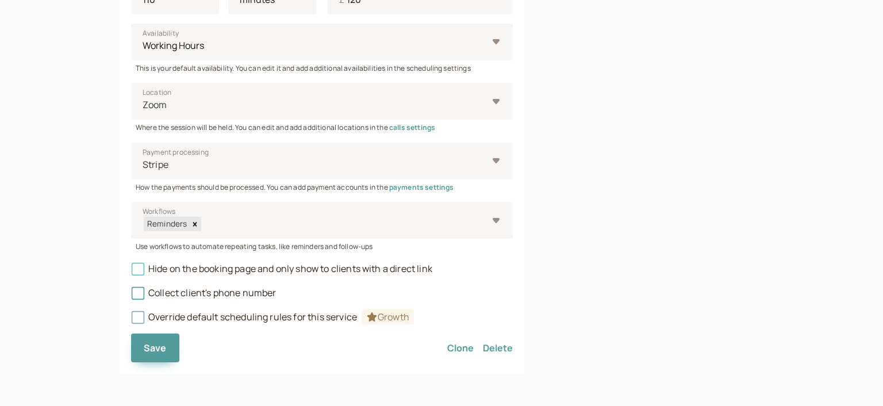
click at [140, 267] on icon at bounding box center [138, 268] width 13 height 13
click at [131, 272] on input "Hide on the booking page and only show to clients with a direct link" at bounding box center [131, 272] width 0 height 0
click at [150, 350] on span "Save" at bounding box center [155, 348] width 23 height 13
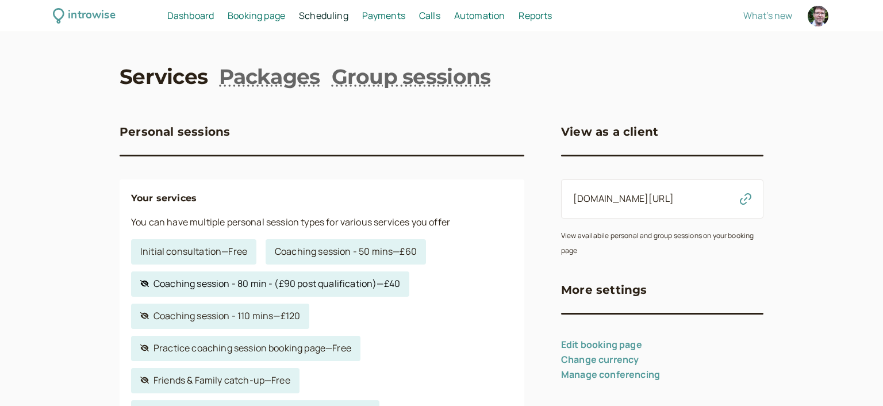
click at [267, 286] on link "Hidden service Coaching session - 80 min - (£90 post qualification) — £40" at bounding box center [270, 283] width 278 height 25
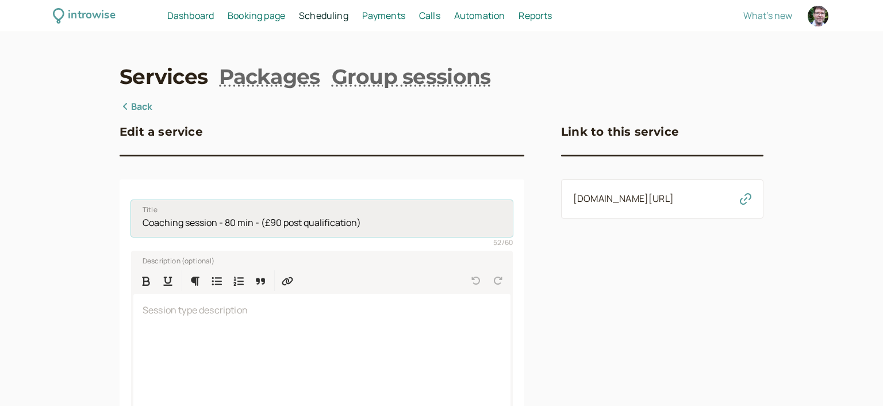
drag, startPoint x: 257, startPoint y: 222, endPoint x: 438, endPoint y: 226, distance: 180.6
click at [438, 226] on input "Coaching session - 80 min - (£90 post qualification)" at bounding box center [322, 218] width 382 height 37
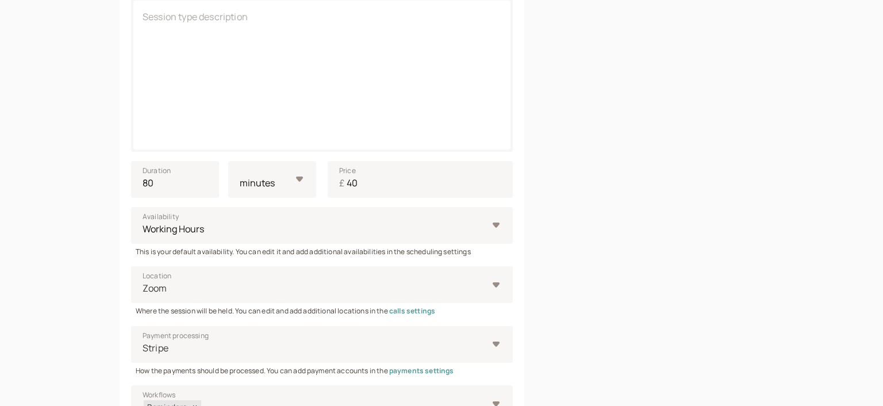
scroll to position [373, 0]
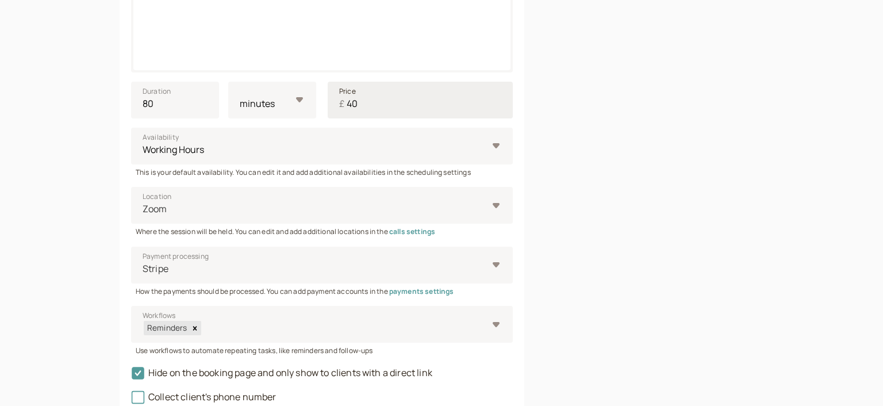
type input "Coaching session - 80 min"
click at [353, 105] on input "40" at bounding box center [420, 100] width 185 height 37
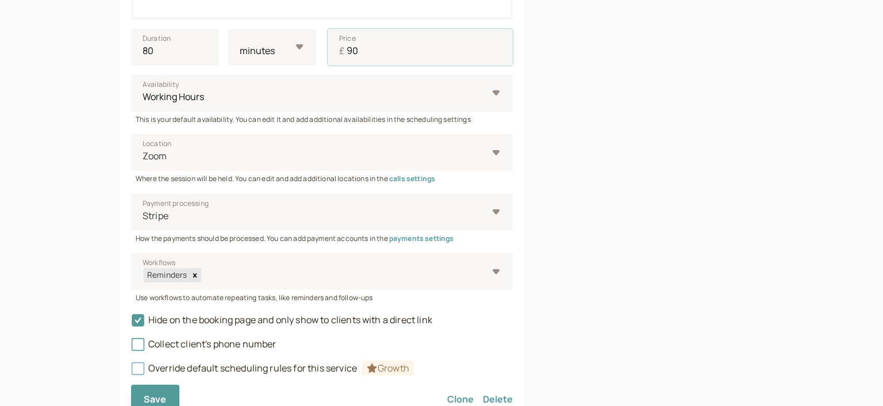
scroll to position [477, 0]
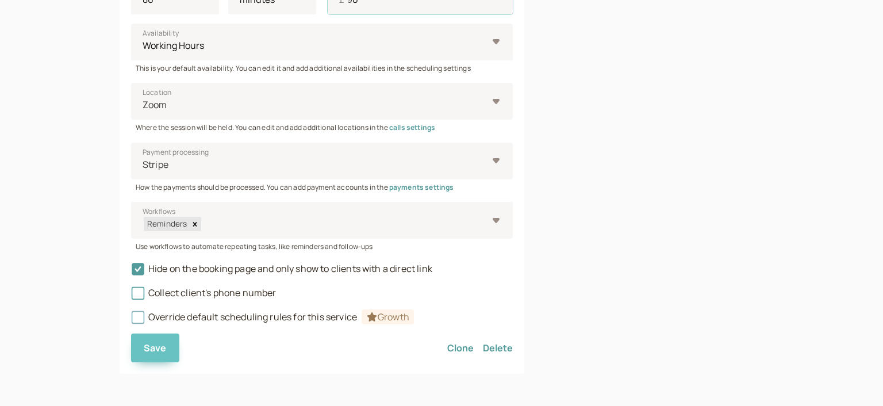
type input "90"
click at [151, 346] on span "Save" at bounding box center [155, 348] width 23 height 13
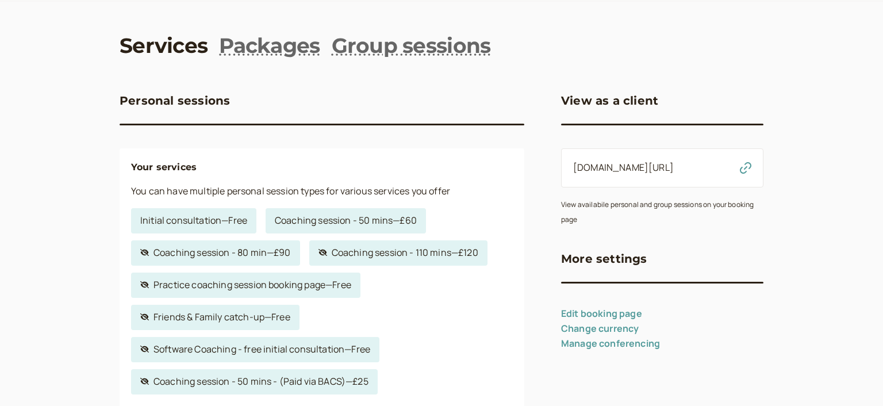
scroll to position [62, 0]
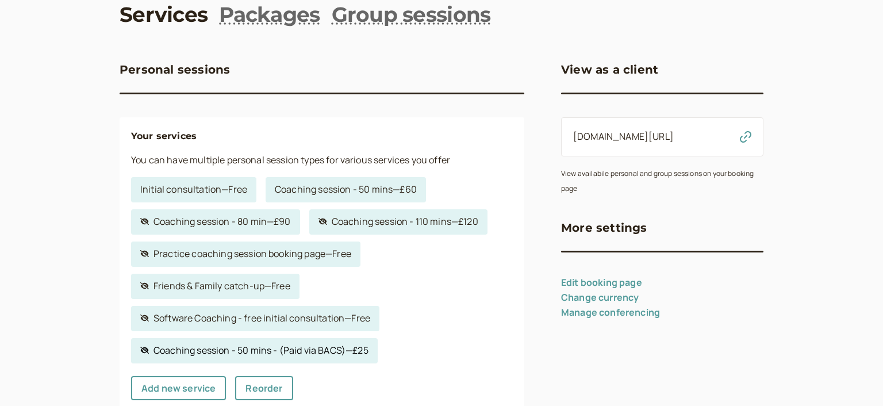
click at [276, 350] on link "Hidden service Coaching session - 50 mins - (Paid via BACS) — £25" at bounding box center [254, 350] width 247 height 25
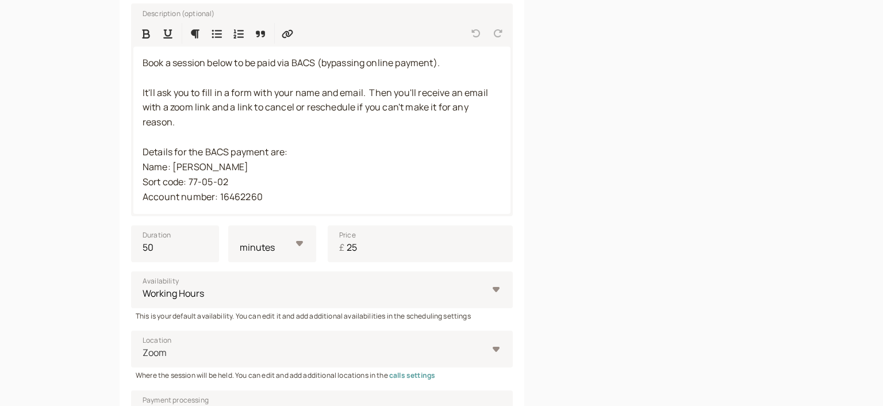
scroll to position [248, 0]
drag, startPoint x: 348, startPoint y: 246, endPoint x: 402, endPoint y: 248, distance: 54.1
click at [402, 248] on input "25" at bounding box center [420, 242] width 185 height 37
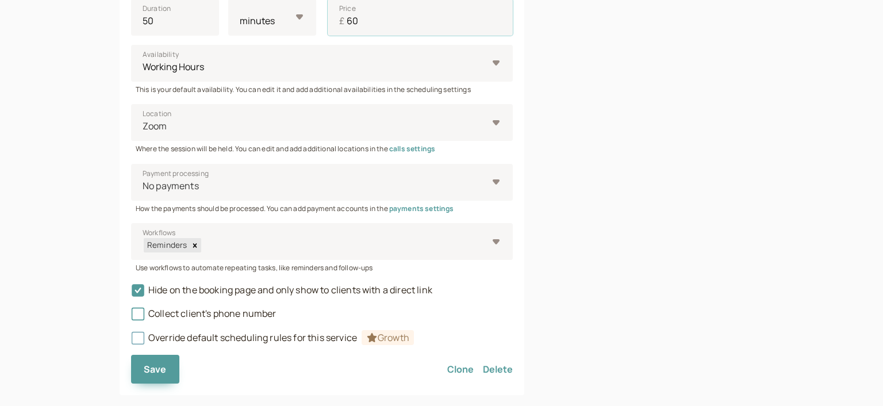
scroll to position [496, 0]
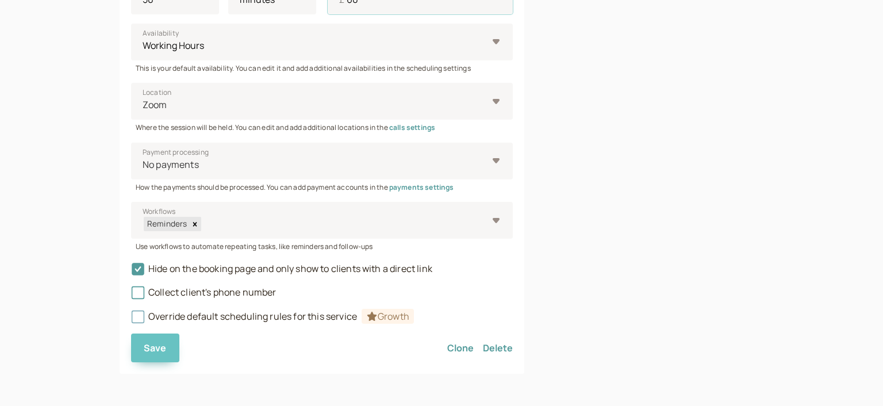
type input "60"
click at [159, 350] on span "Save" at bounding box center [155, 348] width 23 height 13
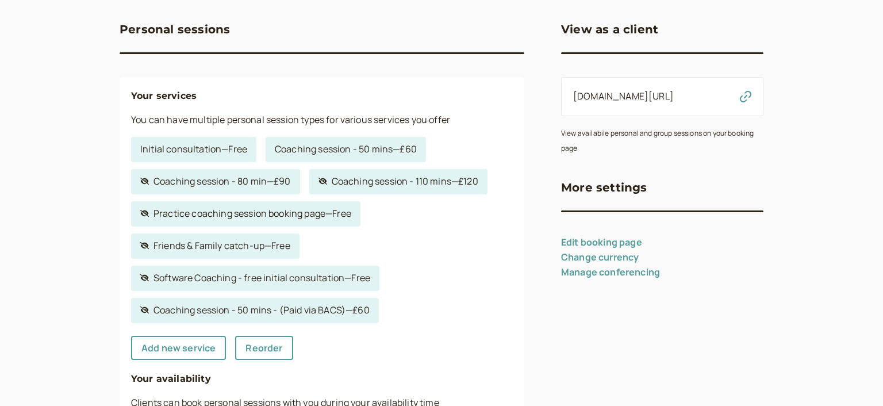
scroll to position [124, 0]
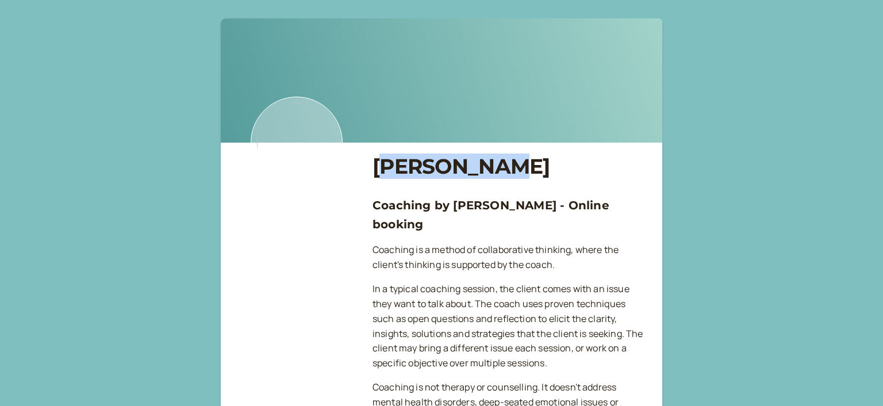
drag, startPoint x: 380, startPoint y: 171, endPoint x: 498, endPoint y: 173, distance: 118.5
click at [498, 173] on h1 "[PERSON_NAME]" at bounding box center [508, 166] width 271 height 25
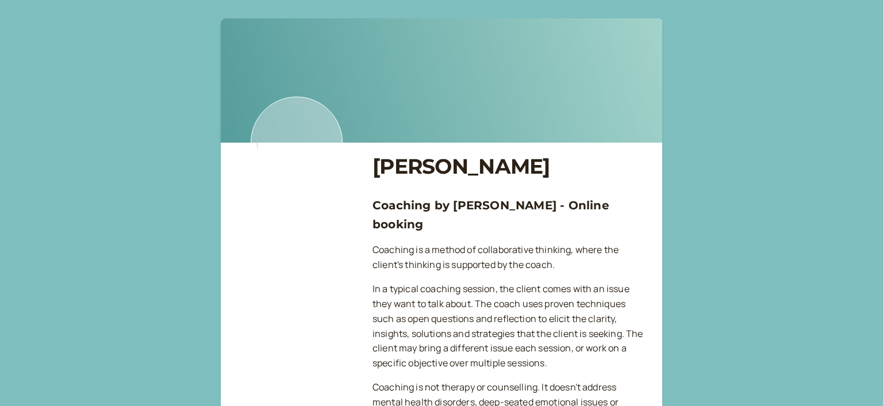
click at [498, 173] on h1 "[PERSON_NAME]" at bounding box center [508, 166] width 271 height 25
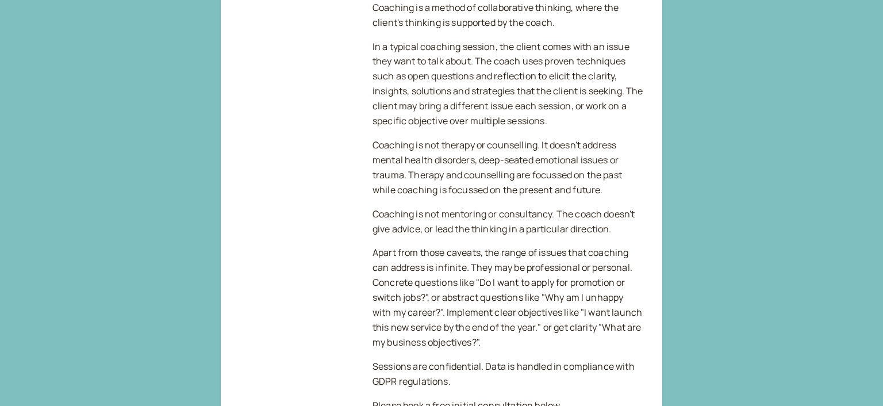
scroll to position [62, 0]
